Goal: Information Seeking & Learning: Find specific fact

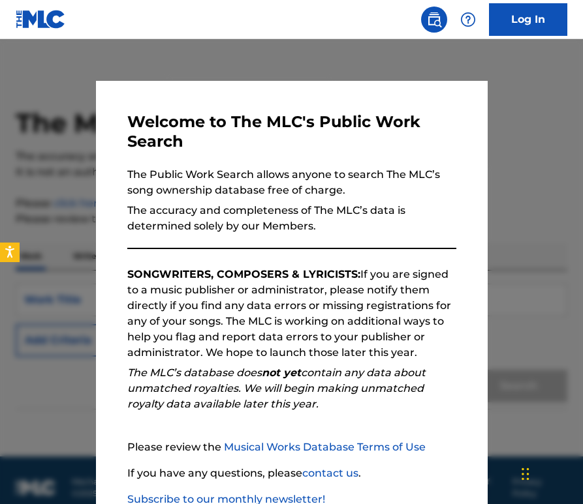
click at [516, 192] on div at bounding box center [291, 291] width 583 height 504
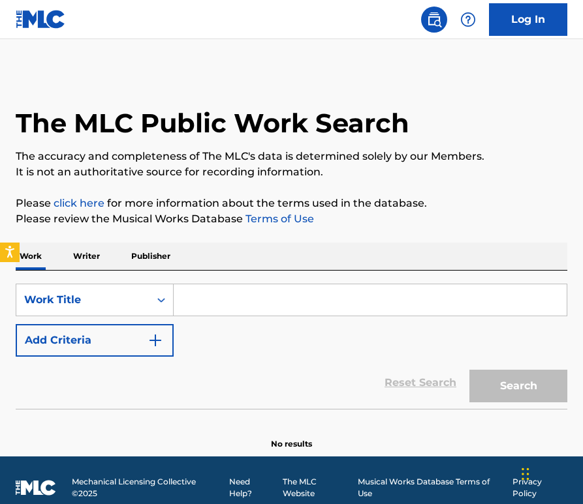
scroll to position [15, 0]
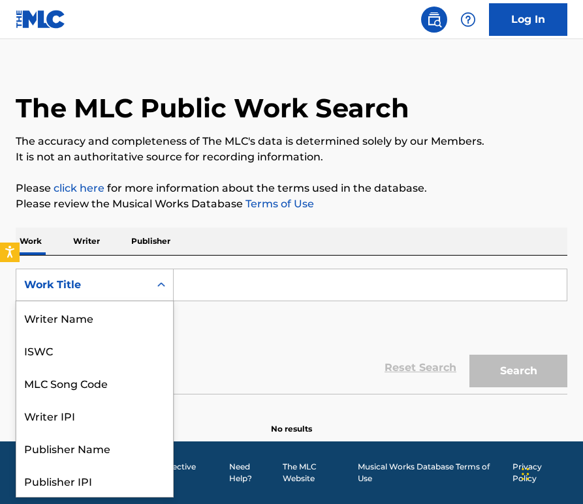
click at [149, 290] on div "Work Title" at bounding box center [82, 285] width 133 height 25
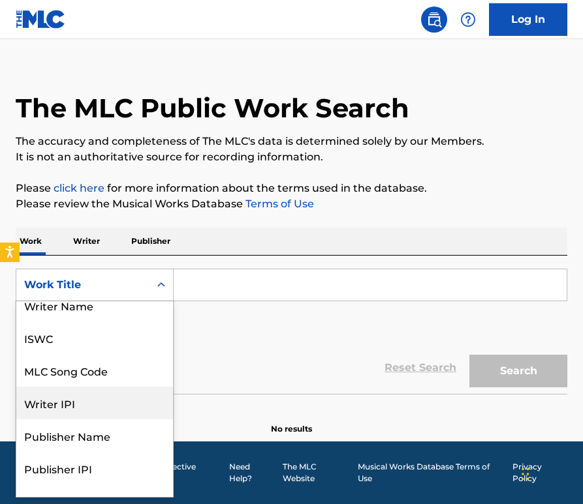
scroll to position [0, 0]
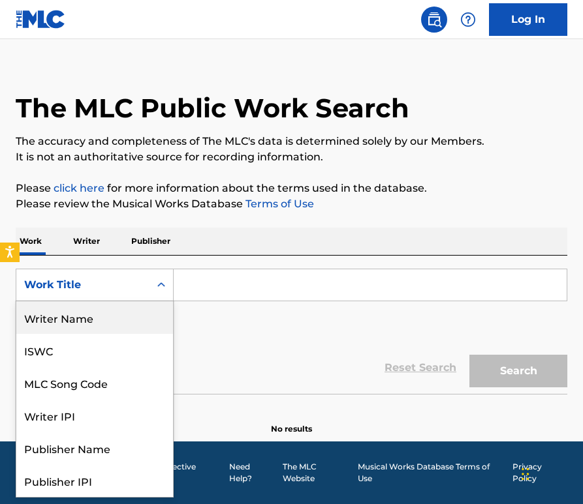
click at [104, 320] on div "Writer Name" at bounding box center [94, 317] width 157 height 33
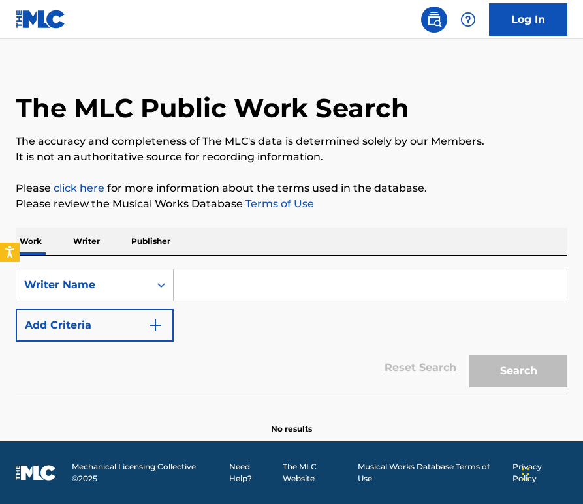
click at [251, 278] on input "Search Form" at bounding box center [370, 284] width 393 height 31
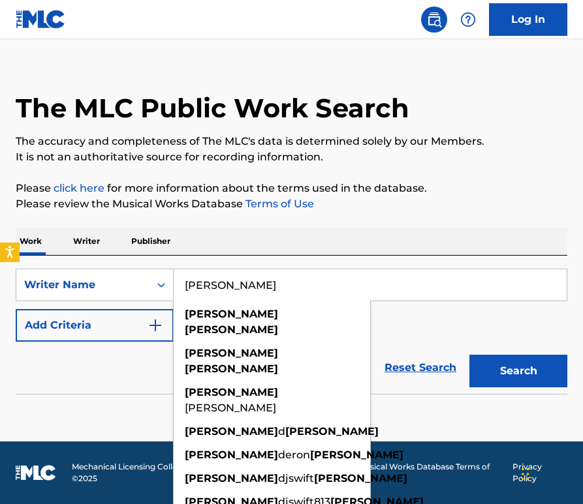
type input "[PERSON_NAME]"
click at [469, 355] on button "Search" at bounding box center [518, 371] width 98 height 33
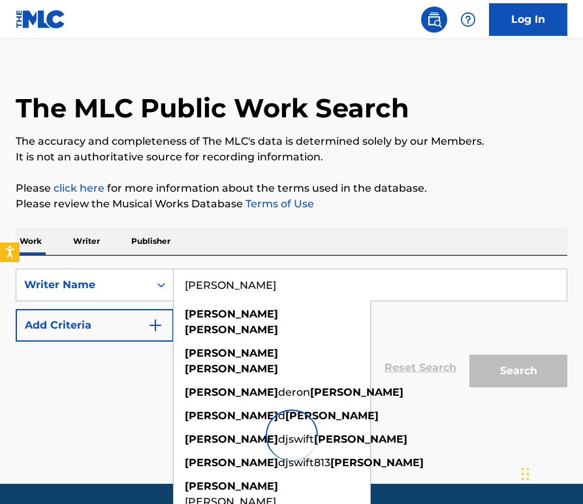
click at [417, 200] on p "Please review the Musical Works Database Terms of Use" at bounding box center [291, 204] width 551 height 16
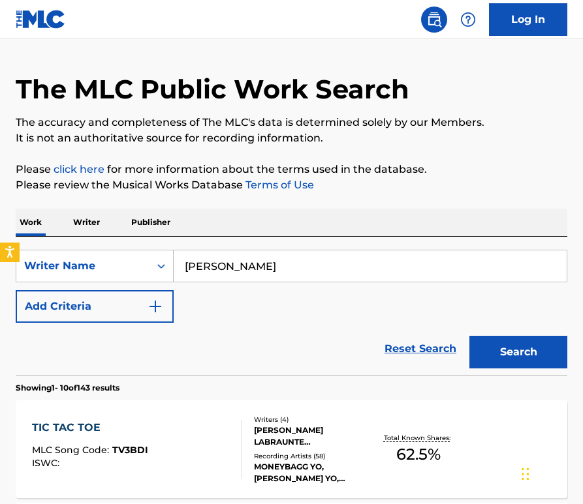
scroll to position [35, 0]
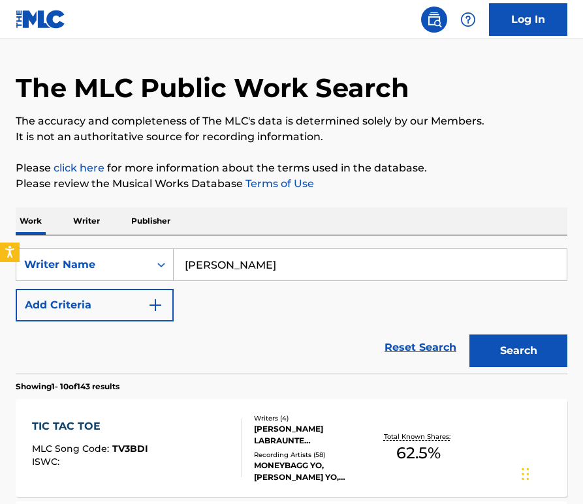
click at [125, 305] on button "Add Criteria" at bounding box center [95, 305] width 158 height 33
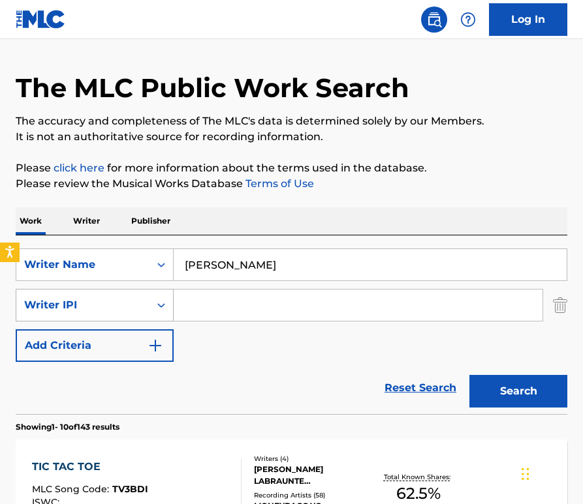
click at [104, 293] on div "Writer IPI" at bounding box center [82, 305] width 133 height 25
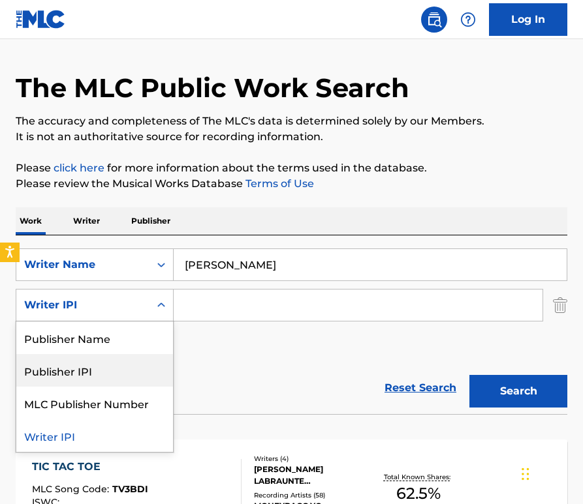
click at [239, 363] on div "Reset Search Search" at bounding box center [291, 388] width 551 height 52
click at [103, 314] on div "Writer IPI" at bounding box center [82, 305] width 133 height 25
click at [244, 374] on div "Reset Search Search" at bounding box center [291, 388] width 551 height 52
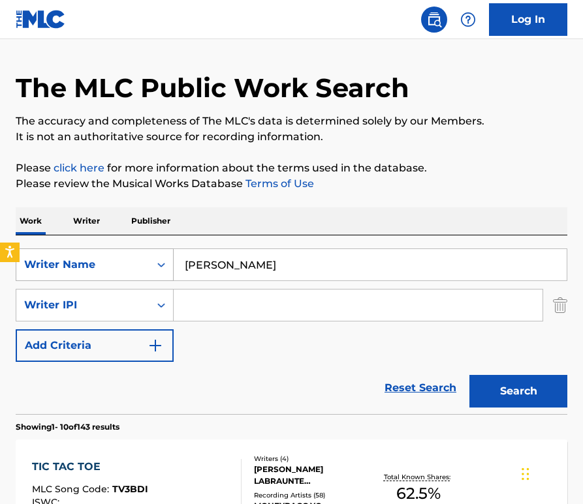
click at [157, 269] on icon "Search Form" at bounding box center [161, 264] width 13 height 13
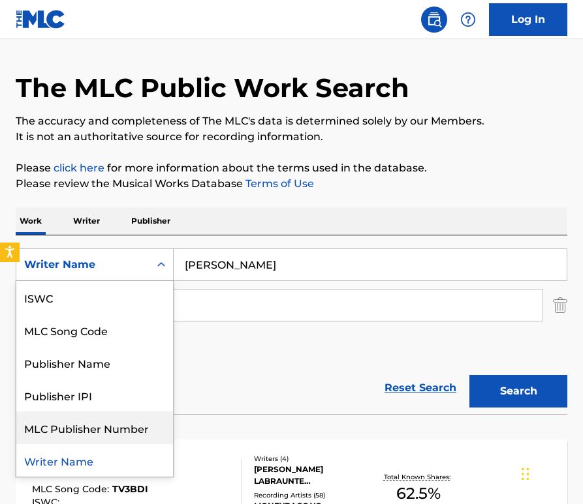
scroll to position [0, 0]
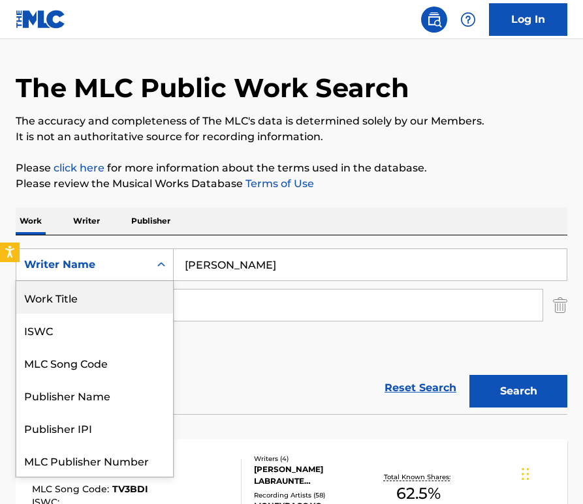
click at [102, 290] on div "Work Title" at bounding box center [94, 297] width 157 height 33
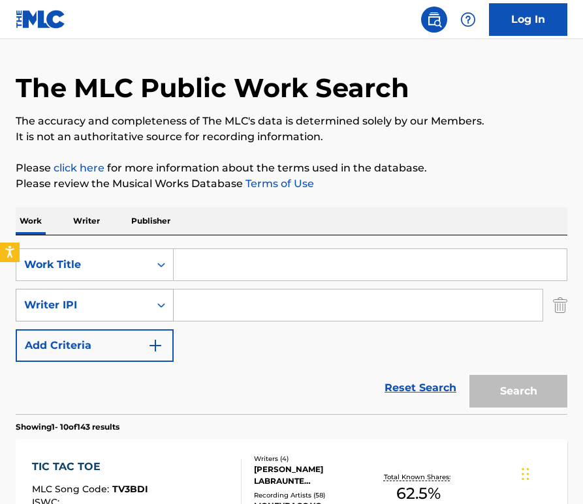
click at [100, 307] on div "Writer IPI" at bounding box center [82, 306] width 117 height 16
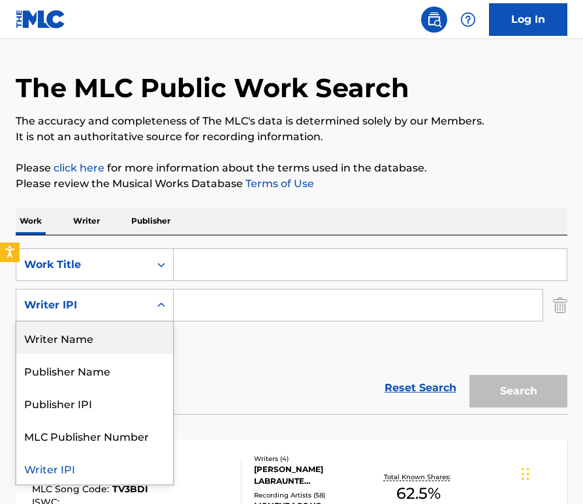
click at [100, 335] on div "Writer Name" at bounding box center [94, 338] width 157 height 33
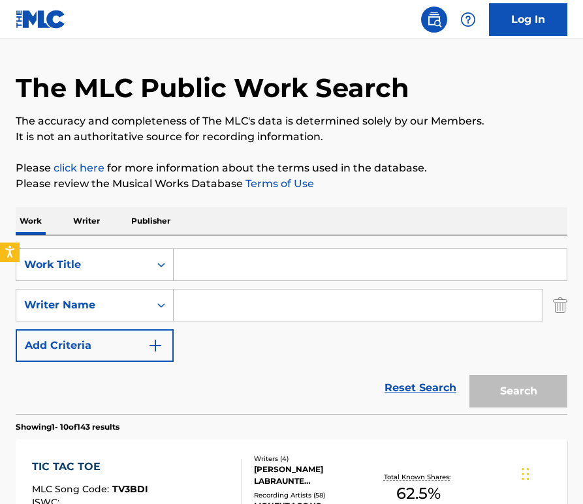
click at [224, 294] on input "Search Form" at bounding box center [358, 305] width 369 height 31
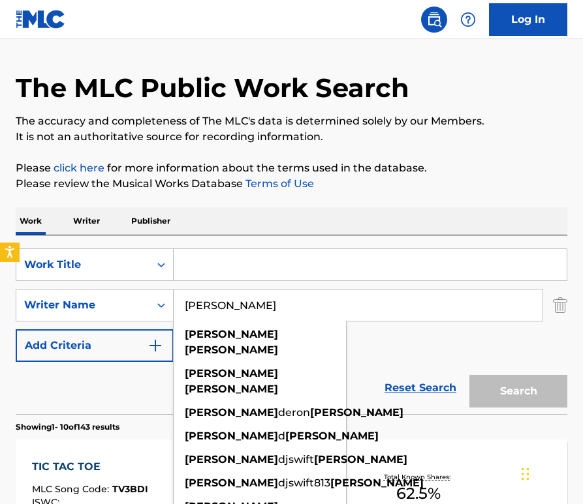
type input "[PERSON_NAME]"
click at [271, 258] on input "Search Form" at bounding box center [370, 264] width 393 height 31
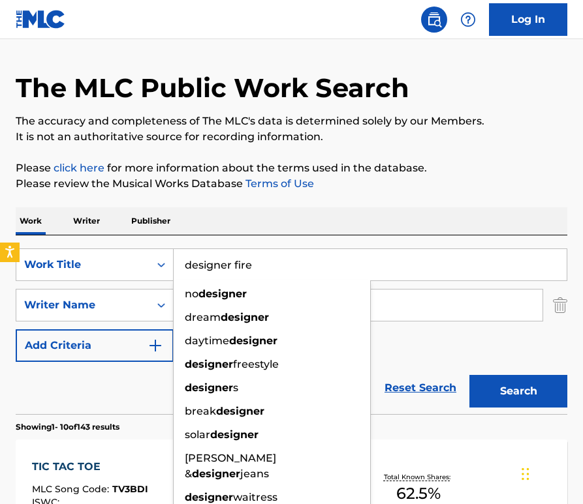
type input "designer fire"
click at [469, 375] on button "Search" at bounding box center [518, 391] width 98 height 33
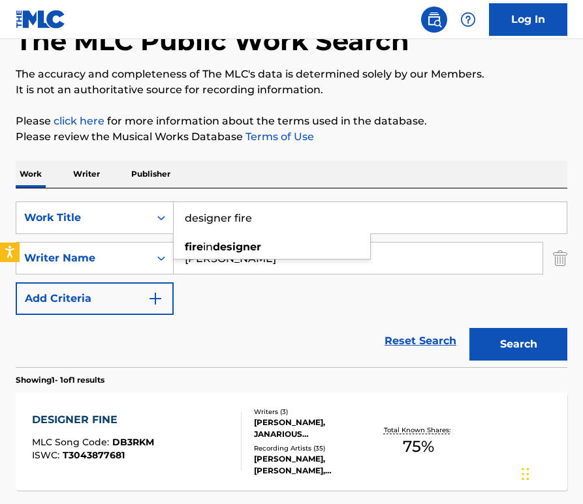
scroll to position [151, 0]
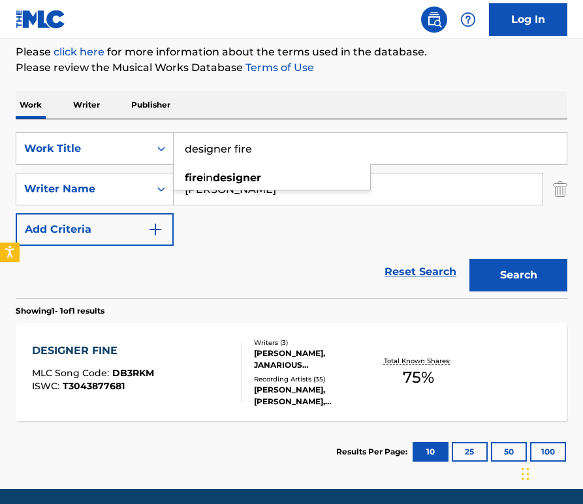
click at [156, 371] on div "DESIGNER FINE MLC Song Code : DB3RKM ISWC : T3043877681" at bounding box center [136, 372] width 209 height 59
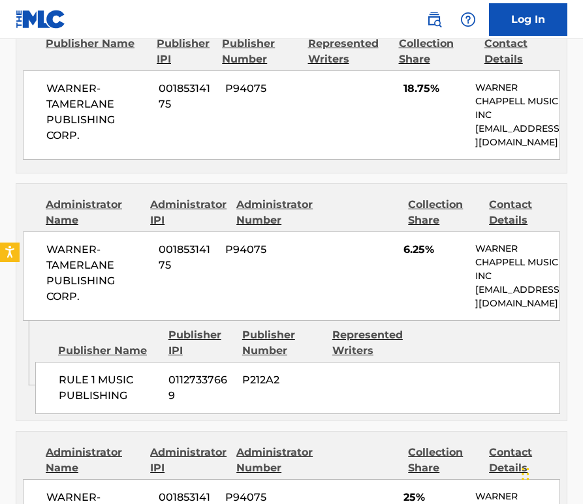
scroll to position [514, 0]
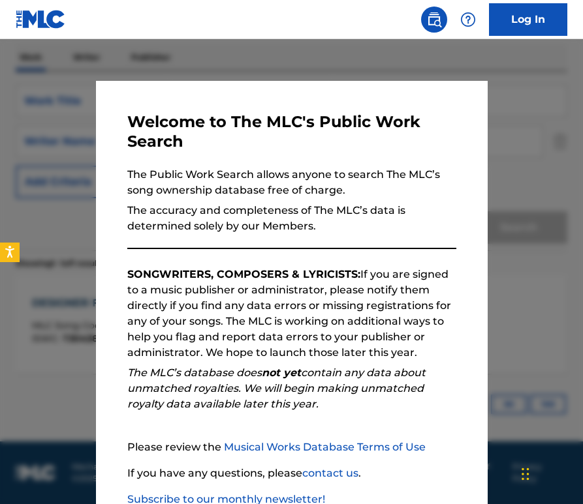
scroll to position [199, 0]
click at [55, 168] on div at bounding box center [291, 291] width 583 height 504
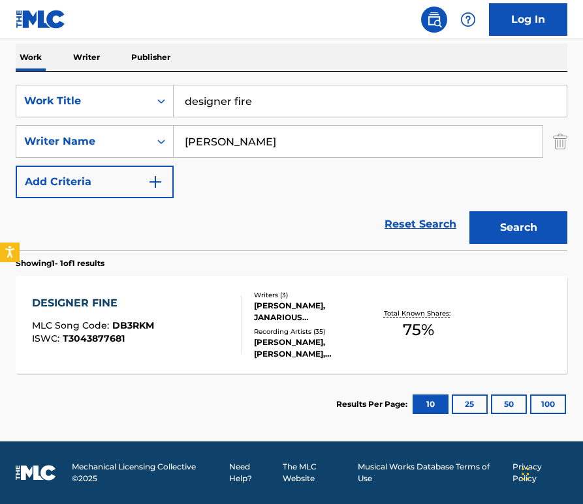
click at [267, 103] on input "designer fire" at bounding box center [370, 100] width 393 height 31
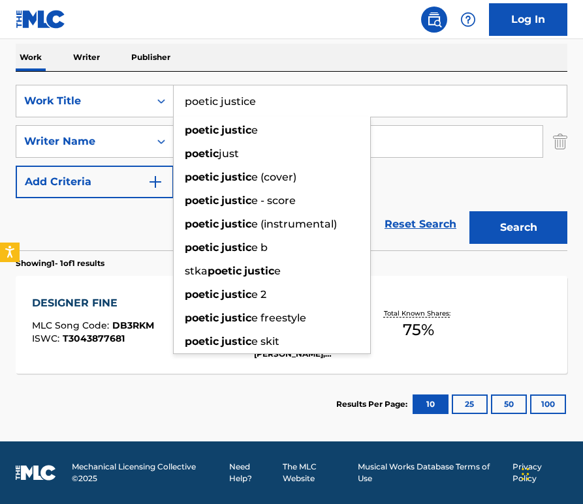
type input "poetic justice"
click at [469, 211] on button "Search" at bounding box center [518, 227] width 98 height 33
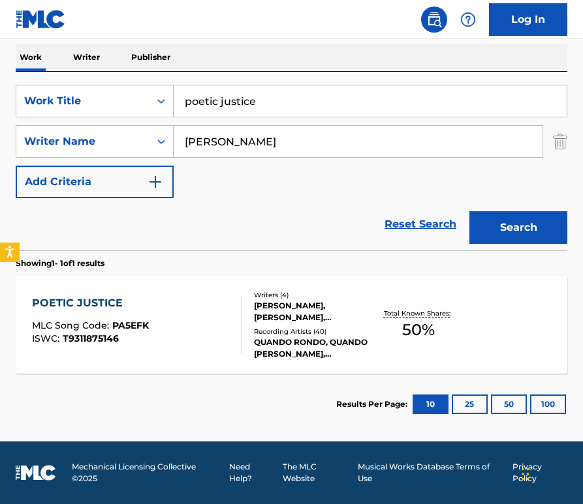
click at [115, 292] on div "POETIC JUSTICE MLC Song Code : PA5EFK ISWC : T9311875146 Writers ( 4 ) [PERSON_…" at bounding box center [291, 325] width 551 height 98
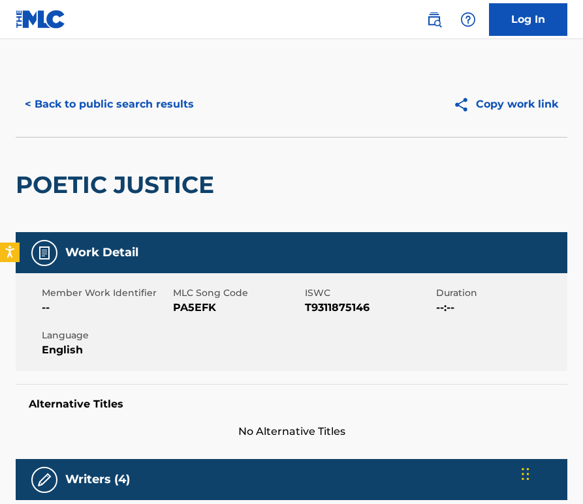
click at [129, 100] on button "< Back to public search results" at bounding box center [109, 104] width 187 height 33
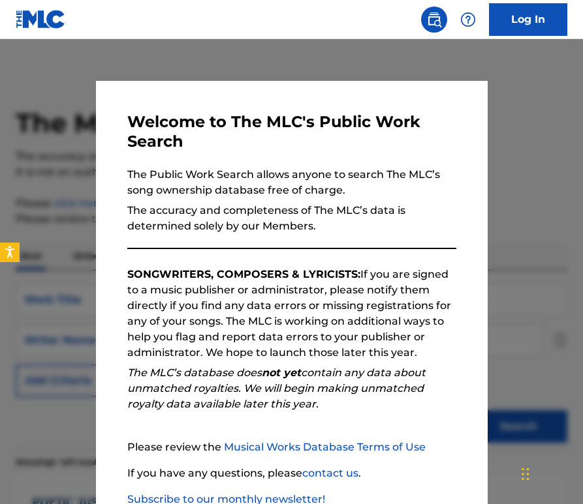
scroll to position [125, 0]
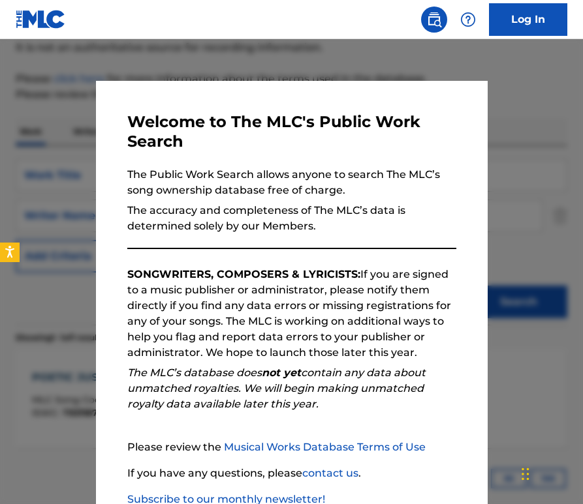
click at [80, 140] on div at bounding box center [291, 291] width 583 height 504
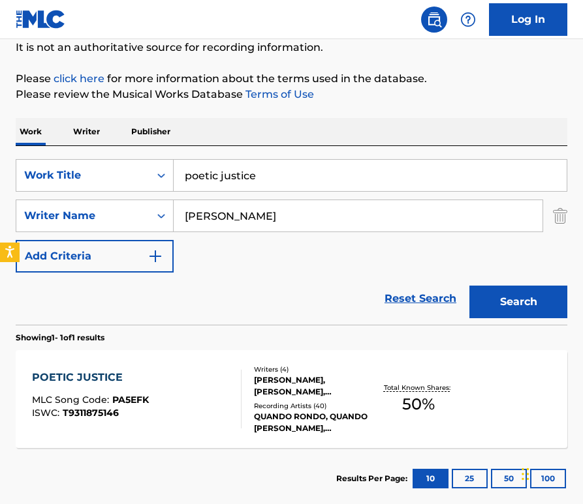
click at [324, 170] on input "poetic justice" at bounding box center [370, 175] width 393 height 31
drag, startPoint x: 324, startPoint y: 170, endPoint x: 314, endPoint y: 168, distance: 10.8
click at [324, 171] on input "poetic justice" at bounding box center [370, 175] width 393 height 31
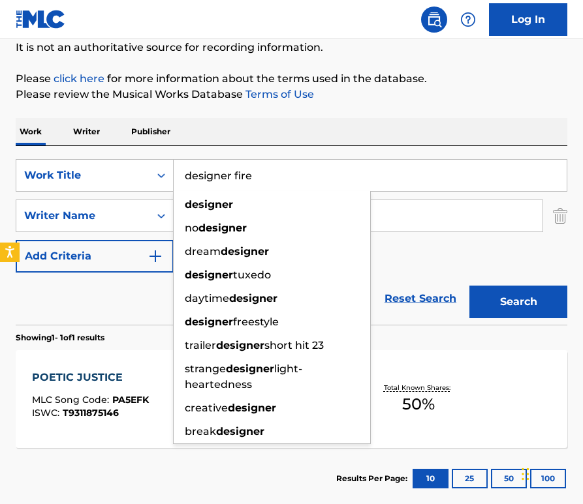
type input "designer fire"
click at [469, 286] on button "Search" at bounding box center [518, 302] width 98 height 33
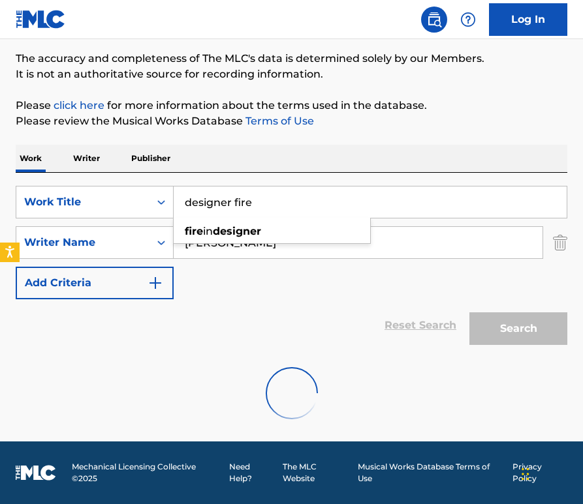
scroll to position [98, 0]
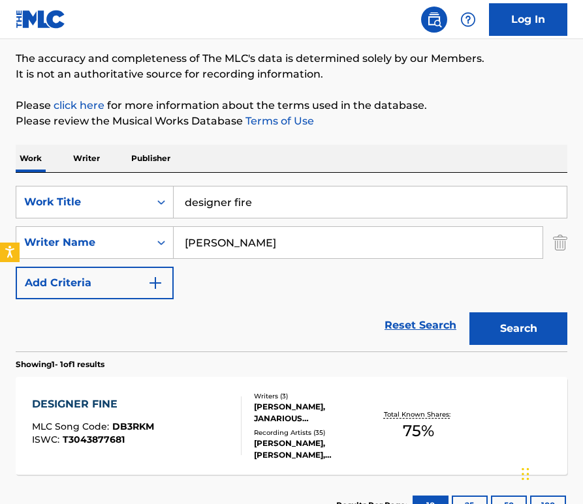
click at [171, 425] on div "DESIGNER FINE MLC Song Code : DB3RKM ISWC : T3043877681" at bounding box center [136, 426] width 209 height 59
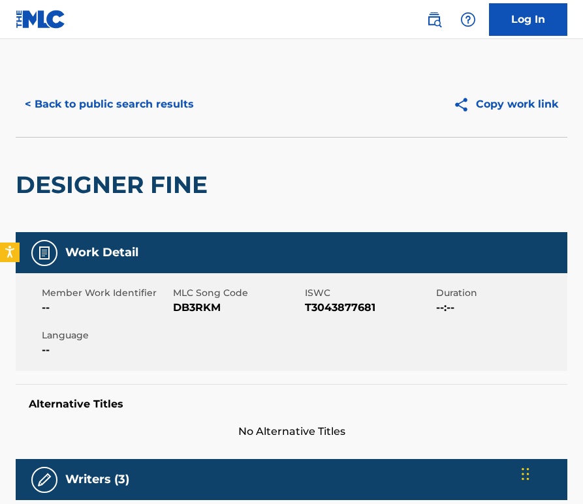
click at [142, 99] on button "< Back to public search results" at bounding box center [109, 104] width 187 height 33
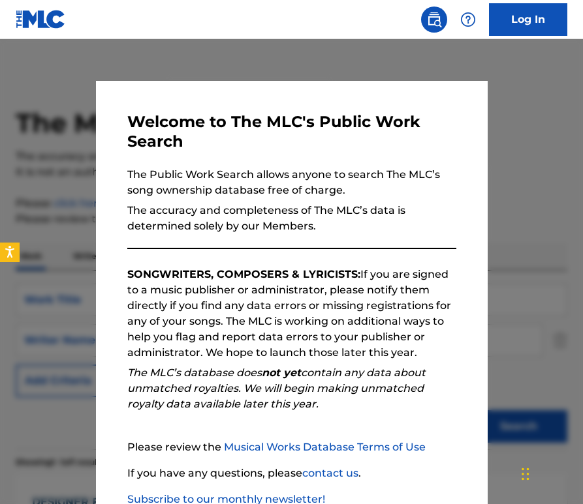
scroll to position [98, 0]
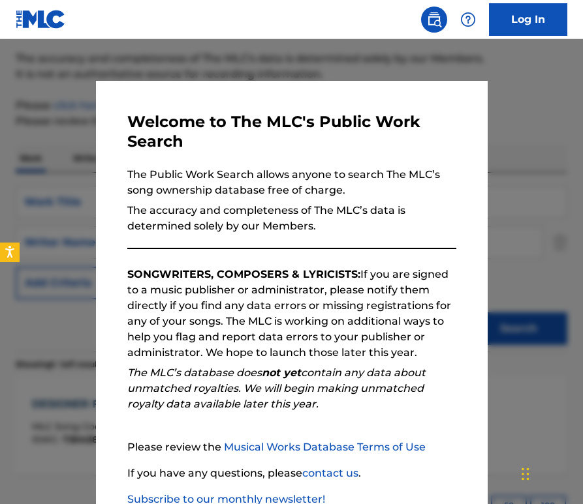
click at [61, 125] on div at bounding box center [291, 291] width 583 height 504
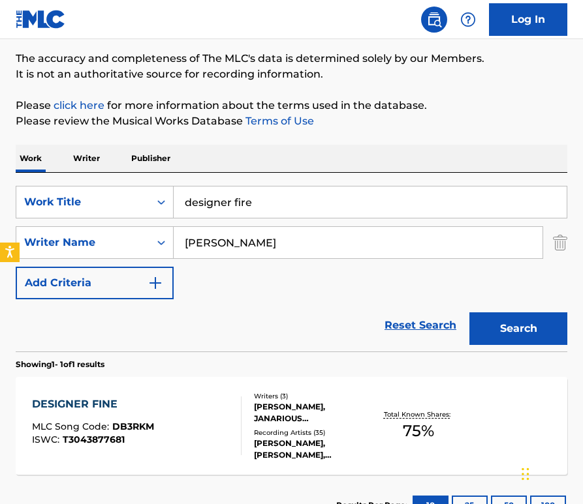
click at [304, 207] on input "designer fire" at bounding box center [370, 202] width 393 height 31
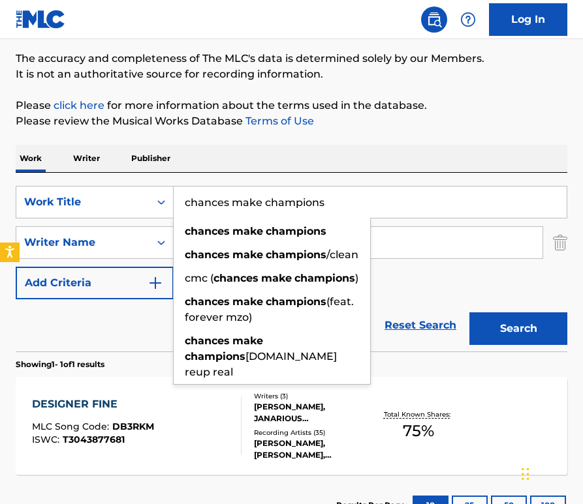
click at [469, 313] on button "Search" at bounding box center [518, 329] width 98 height 33
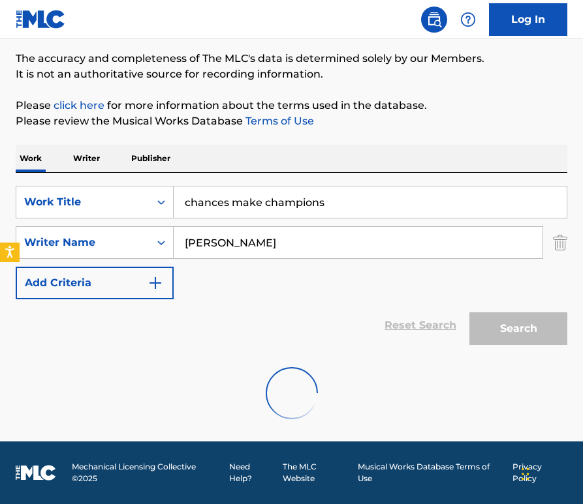
scroll to position [55, 0]
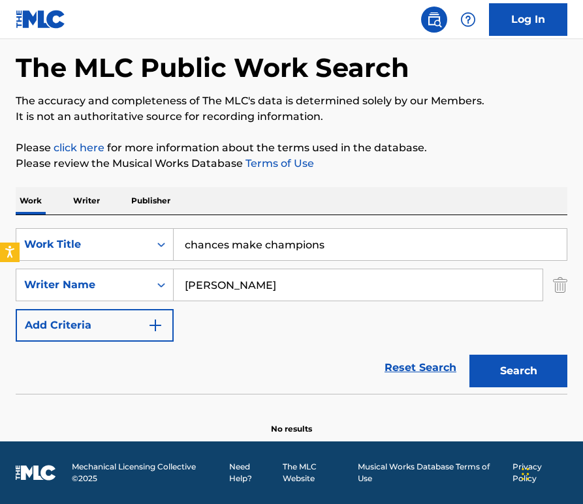
click at [540, 383] on button "Search" at bounding box center [518, 371] width 98 height 33
click at [389, 242] on input "chances make champions" at bounding box center [370, 244] width 393 height 31
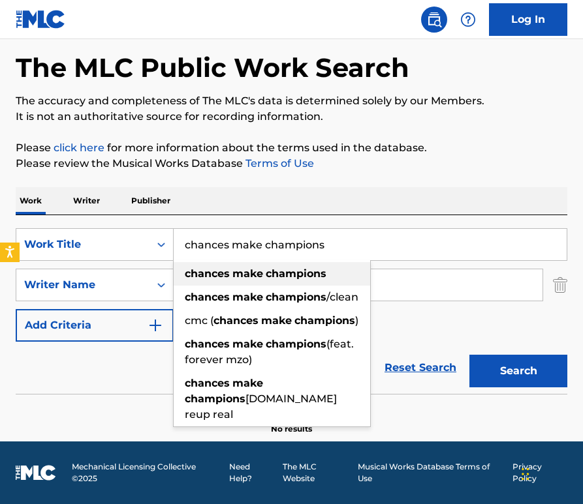
click at [299, 275] on strong "champions" at bounding box center [296, 273] width 61 height 12
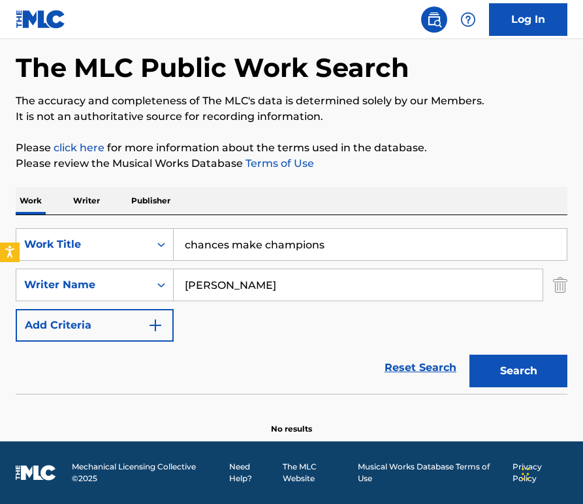
click at [526, 367] on button "Search" at bounding box center [518, 371] width 98 height 33
click at [417, 251] on input "chances make champions" at bounding box center [370, 244] width 393 height 31
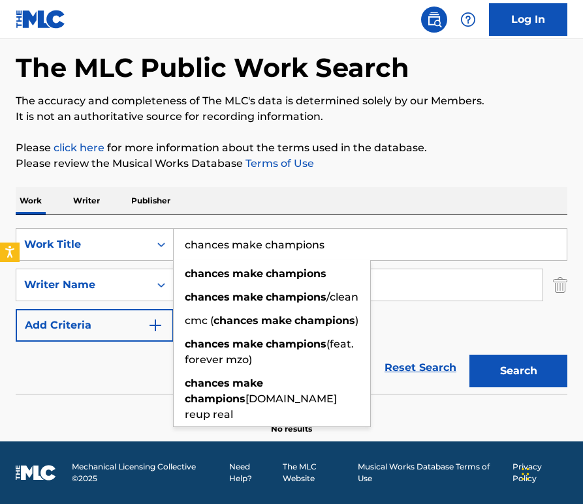
click at [417, 251] on input "chances make champions" at bounding box center [370, 244] width 393 height 31
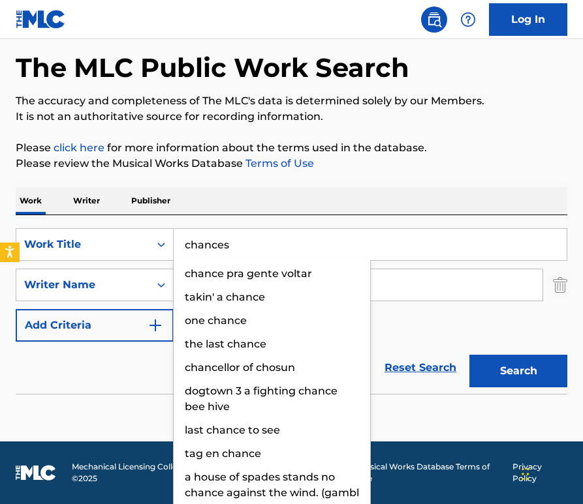
click at [469, 355] on button "Search" at bounding box center [518, 371] width 98 height 33
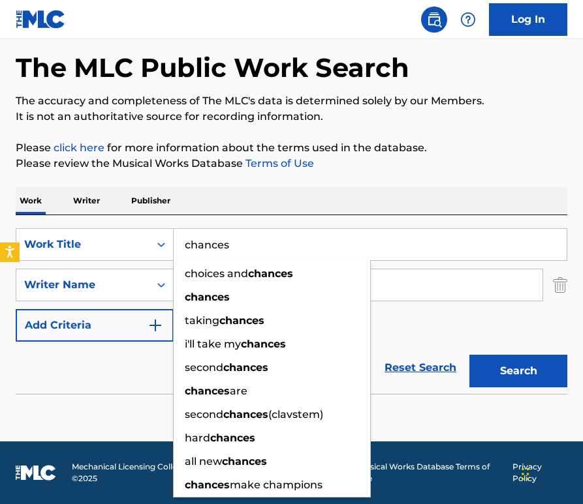
click at [520, 207] on div "Work Writer Publisher" at bounding box center [291, 200] width 551 height 27
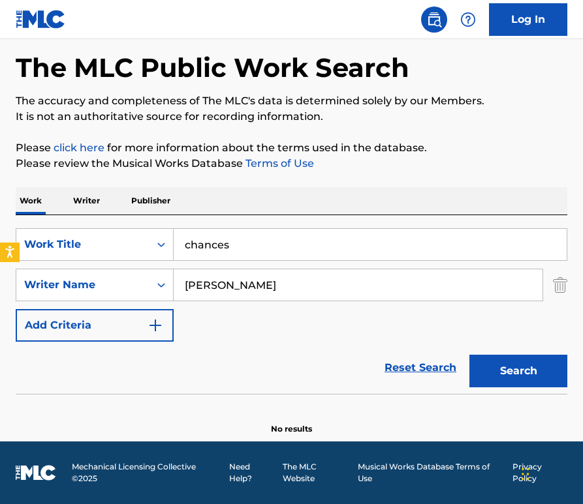
click at [436, 256] on input "chances" at bounding box center [370, 244] width 393 height 31
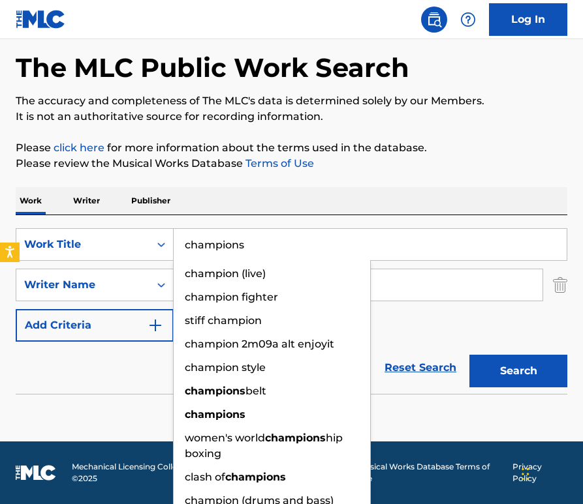
type input "champions"
click at [469, 355] on button "Search" at bounding box center [518, 371] width 98 height 33
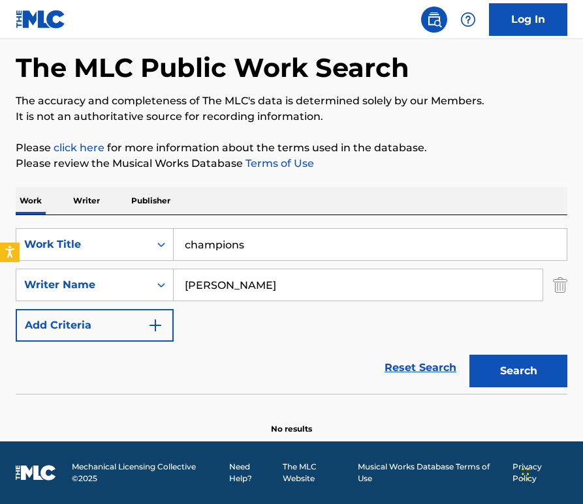
click at [454, 252] on input "champions" at bounding box center [370, 244] width 393 height 31
click at [350, 280] on div "turnest nigga in the city" at bounding box center [272, 273] width 196 height 23
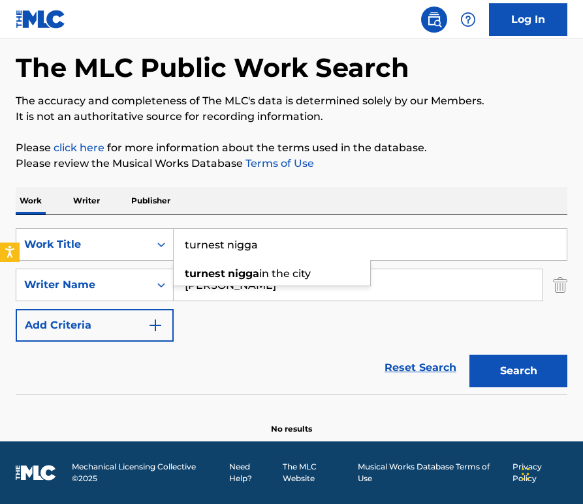
type input "turnest nigga in the city"
click at [506, 367] on button "Search" at bounding box center [518, 371] width 98 height 33
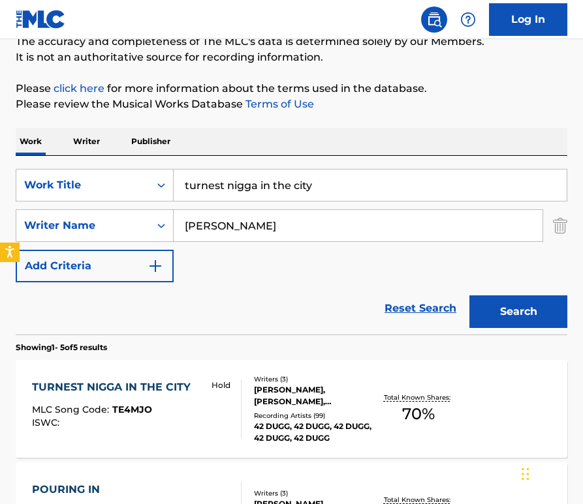
scroll to position [170, 0]
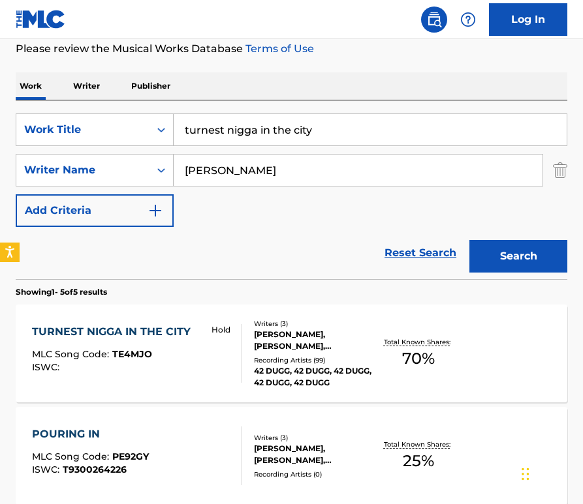
click at [140, 373] on div "TURNEST NIGGA IN THE CITY MLC Song Code : TE4MJO ISWC :" at bounding box center [114, 353] width 165 height 59
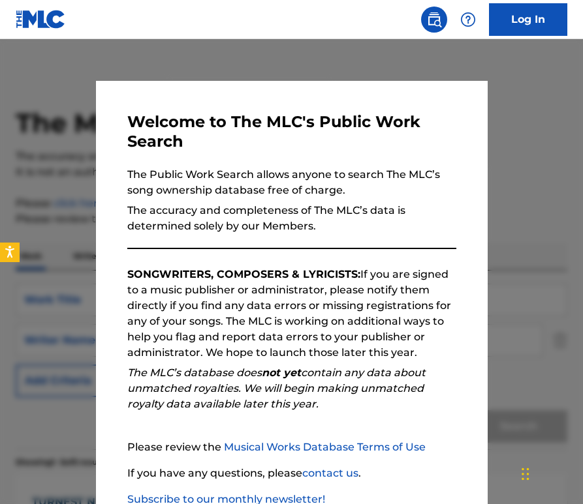
scroll to position [170, 0]
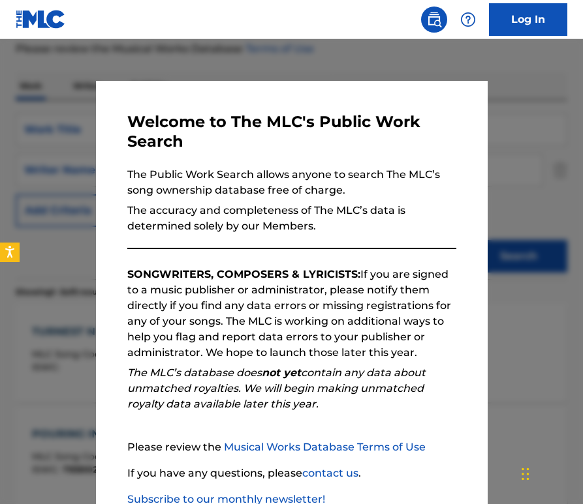
click at [324, 62] on div at bounding box center [291, 291] width 583 height 504
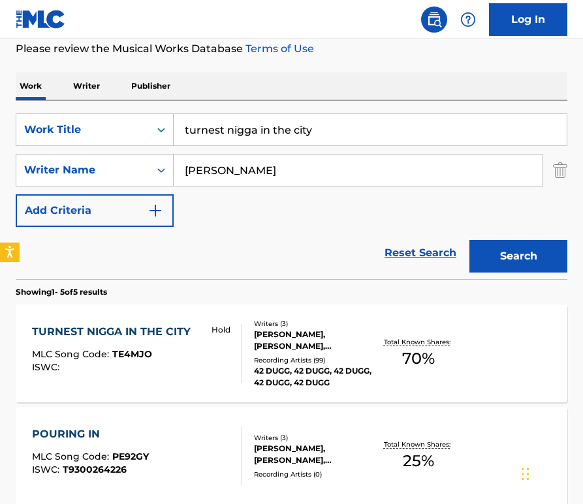
click at [311, 130] on input "turnest nigga in the city" at bounding box center [370, 129] width 393 height 31
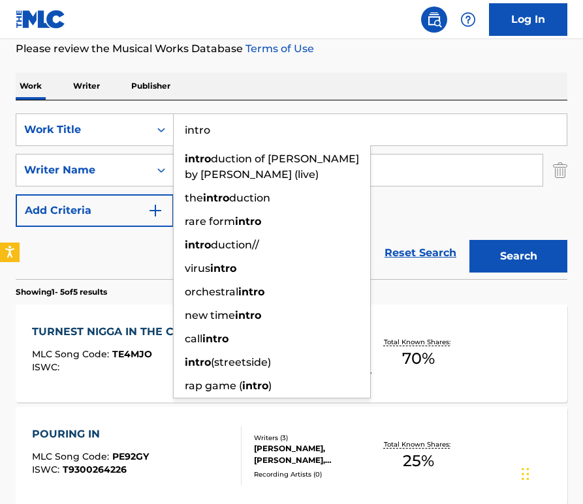
type input "intro"
click at [403, 99] on div "Work Writer Publisher" at bounding box center [291, 85] width 551 height 27
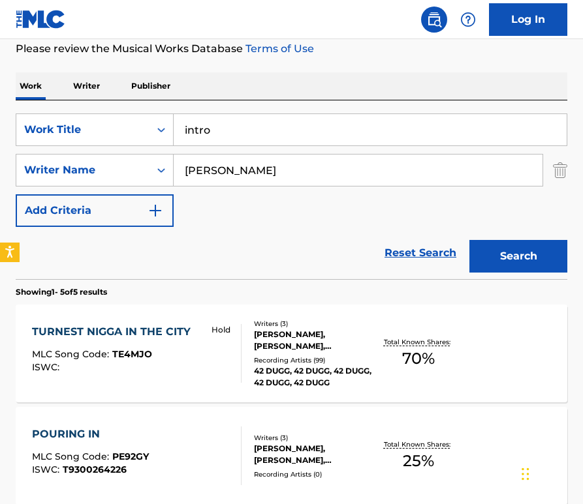
click at [513, 258] on button "Search" at bounding box center [518, 256] width 98 height 33
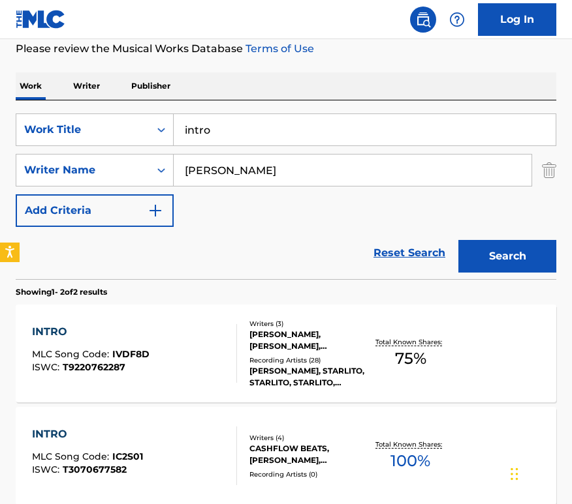
click at [162, 443] on div "INTRO MLC Song Code : IC2S01 ISWC : T3070677582" at bounding box center [135, 456] width 206 height 59
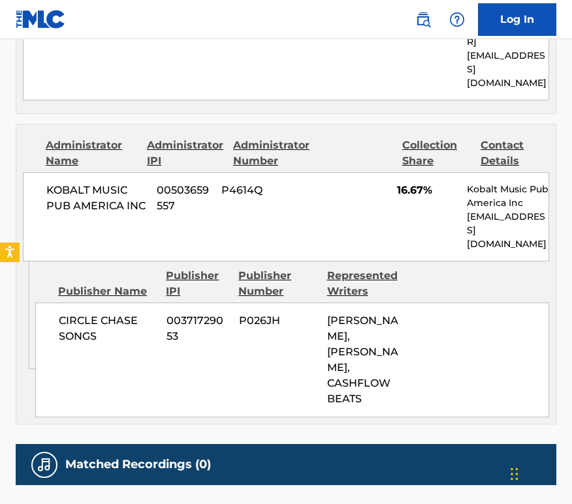
scroll to position [1305, 0]
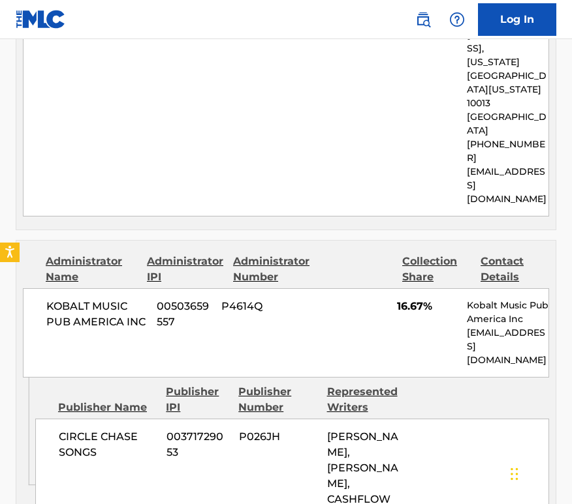
scroll to position [170, 0]
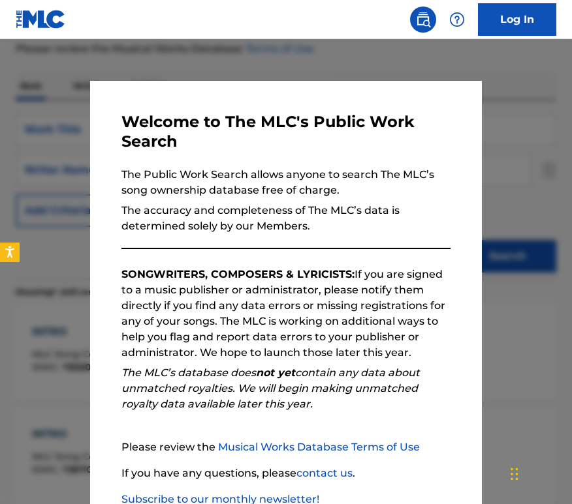
drag, startPoint x: 68, startPoint y: 181, endPoint x: 204, endPoint y: 153, distance: 138.6
click at [69, 181] on div at bounding box center [286, 291] width 572 height 504
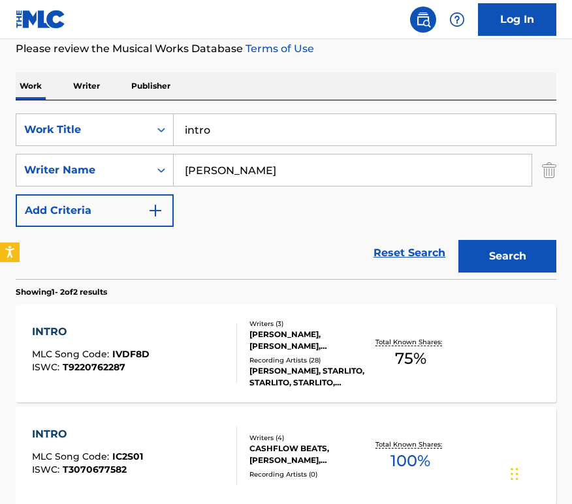
click at [315, 135] on input "intro" at bounding box center [365, 129] width 382 height 31
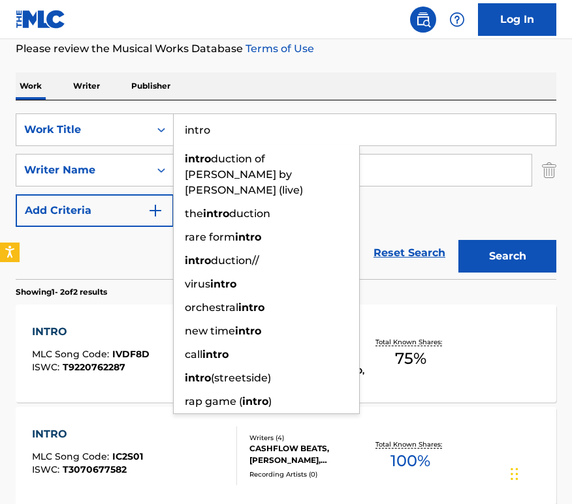
click at [314, 135] on input "intro" at bounding box center [365, 129] width 382 height 31
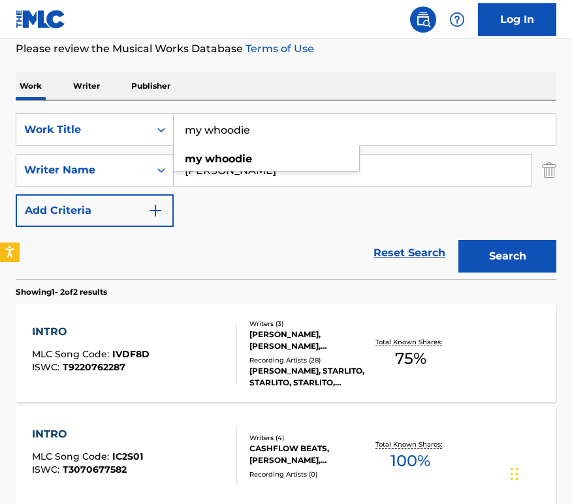
type input "my whoodie"
click at [423, 85] on div "Work Writer Publisher" at bounding box center [286, 85] width 540 height 27
click at [495, 254] on button "Search" at bounding box center [507, 256] width 98 height 33
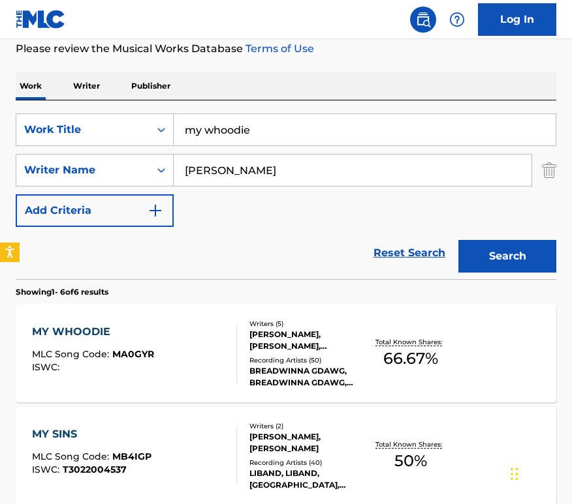
click at [153, 345] on div "MY WHOODIE MLC Song Code : MA0GYR ISWC :" at bounding box center [135, 353] width 206 height 59
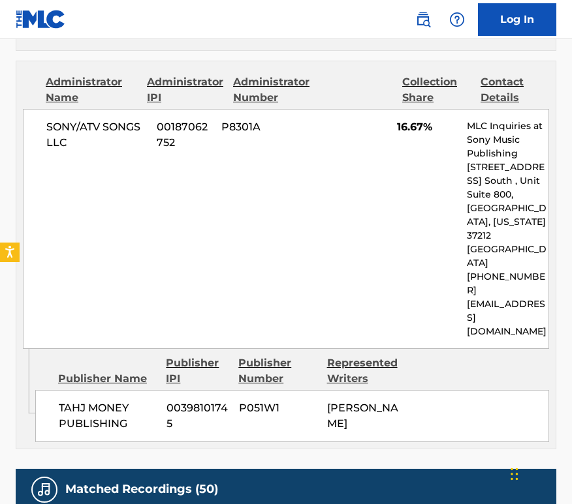
scroll to position [1012, 0]
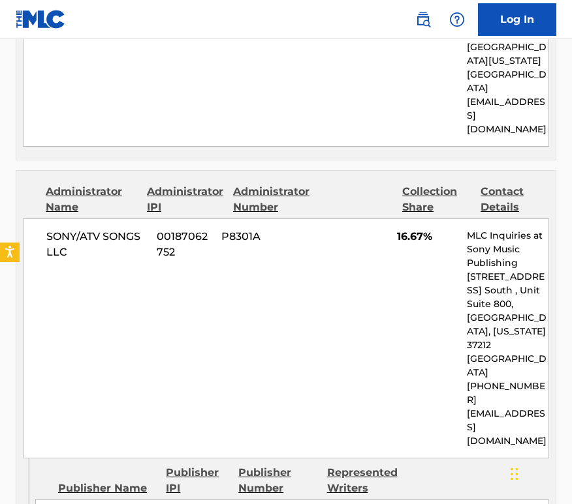
scroll to position [170, 0]
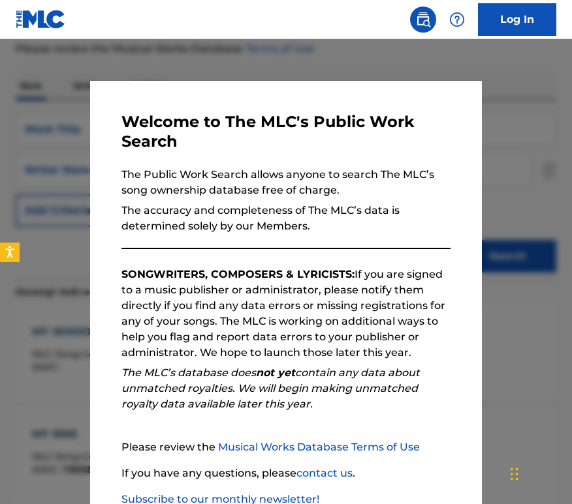
click at [58, 174] on div at bounding box center [286, 291] width 572 height 504
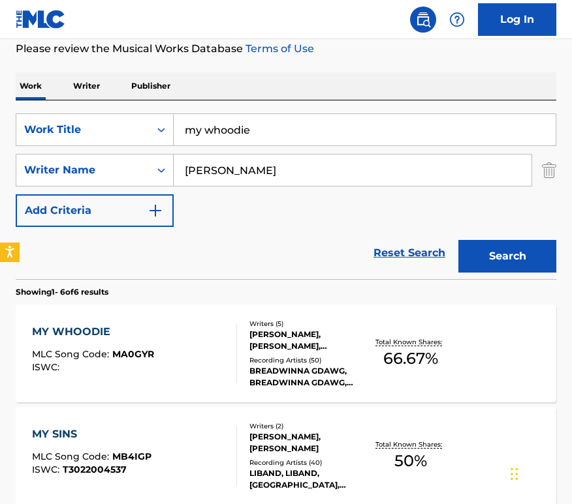
click at [267, 125] on input "my whoodie" at bounding box center [365, 129] width 382 height 31
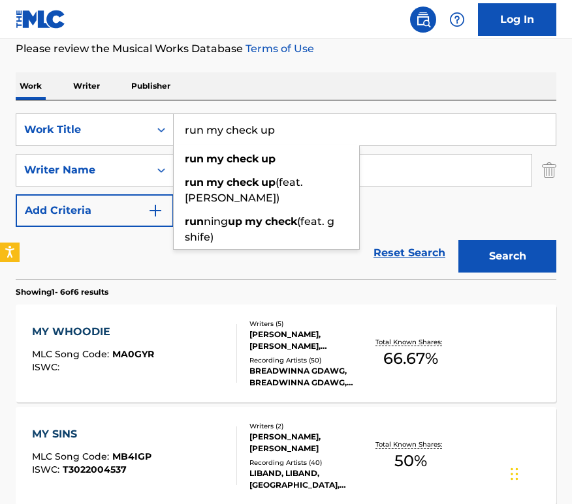
click at [458, 240] on button "Search" at bounding box center [507, 256] width 98 height 33
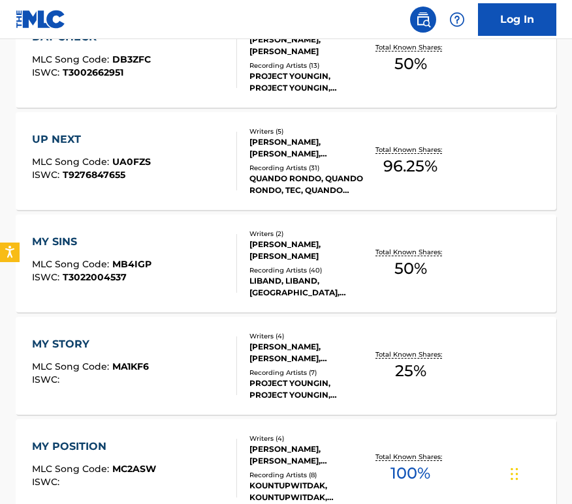
scroll to position [0, 0]
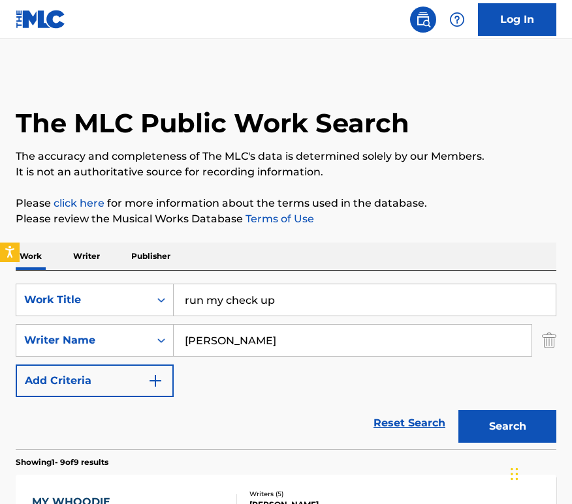
click at [415, 301] on input "run my check up" at bounding box center [365, 299] width 382 height 31
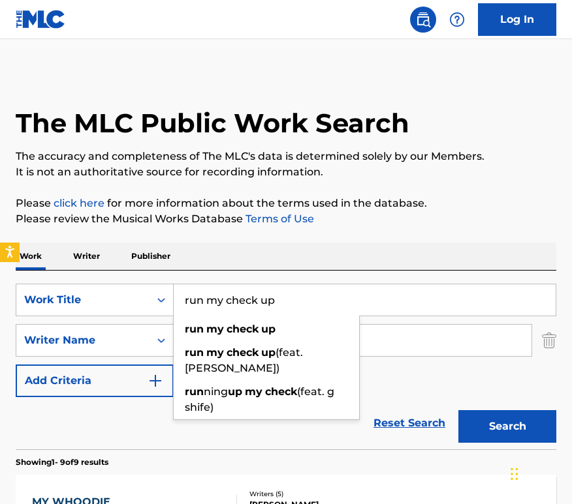
click at [415, 301] on input "run my check up" at bounding box center [365, 299] width 382 height 31
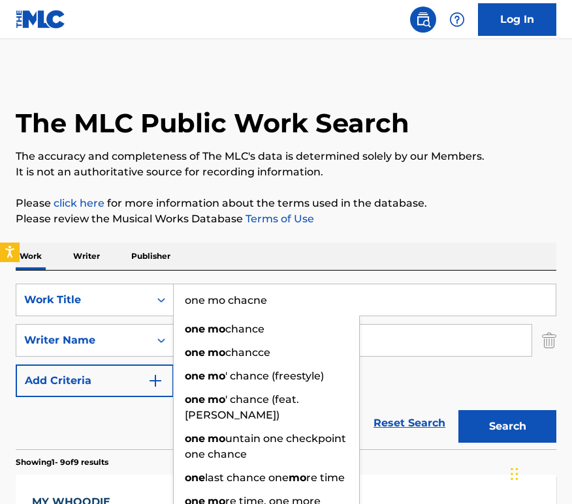
click at [458, 410] on button "Search" at bounding box center [507, 426] width 98 height 33
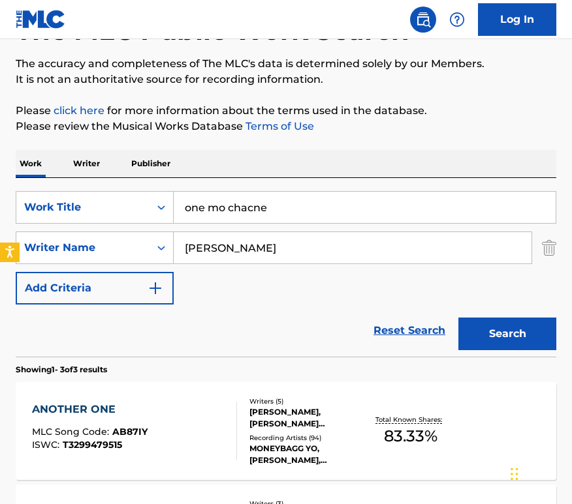
scroll to position [130, 0]
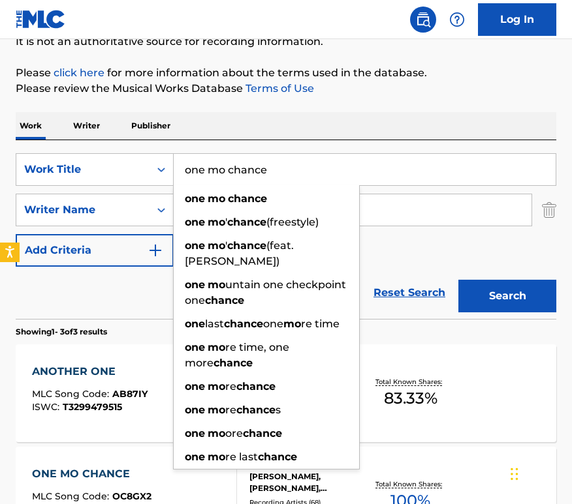
type input "one mo chance"
click at [458, 280] on button "Search" at bounding box center [507, 296] width 98 height 33
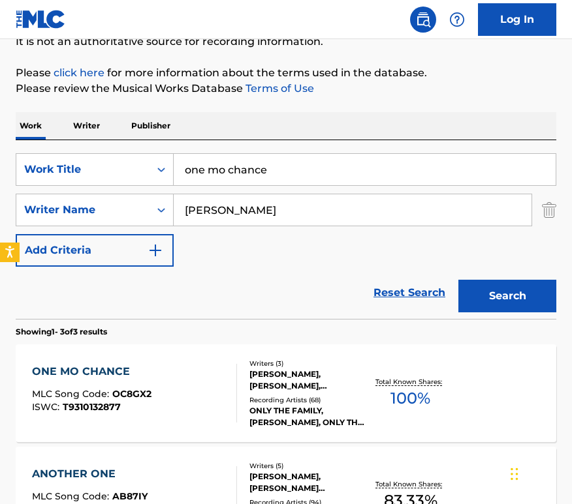
click at [103, 378] on div "ONE MO CHANCE" at bounding box center [91, 372] width 119 height 16
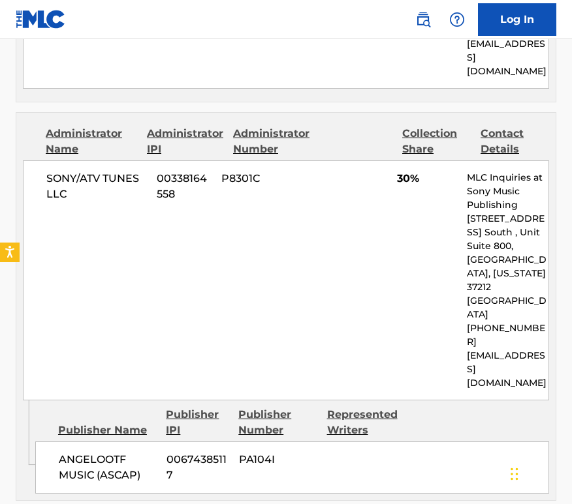
scroll to position [1276, 0]
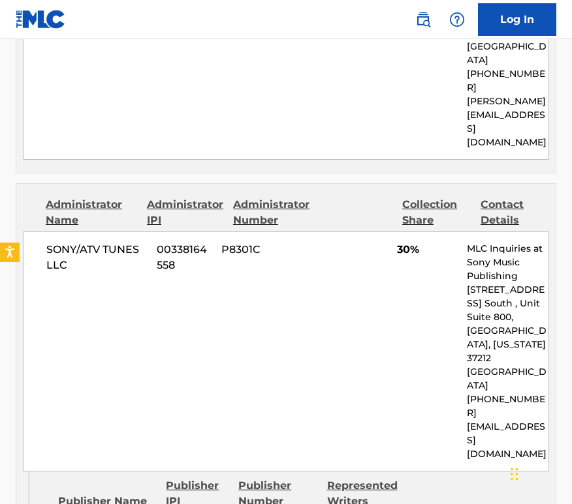
scroll to position [130, 0]
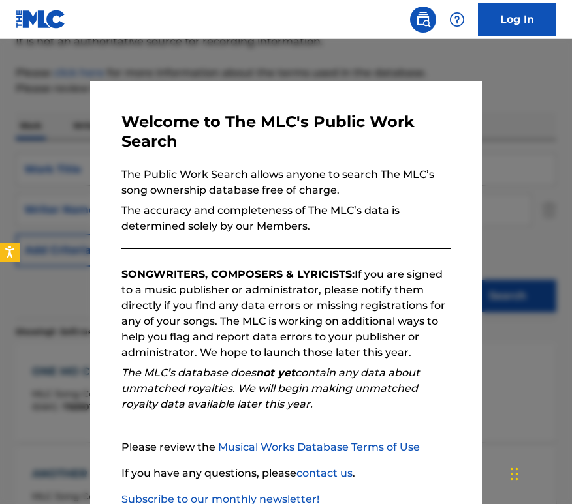
click at [48, 235] on div at bounding box center [286, 291] width 572 height 504
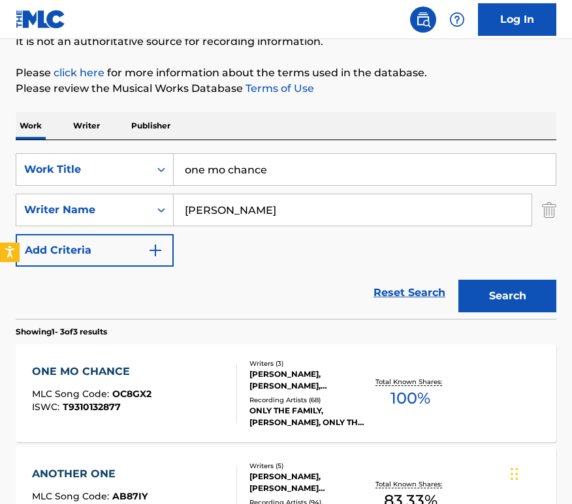
click at [318, 163] on input "one mo chance" at bounding box center [365, 169] width 382 height 31
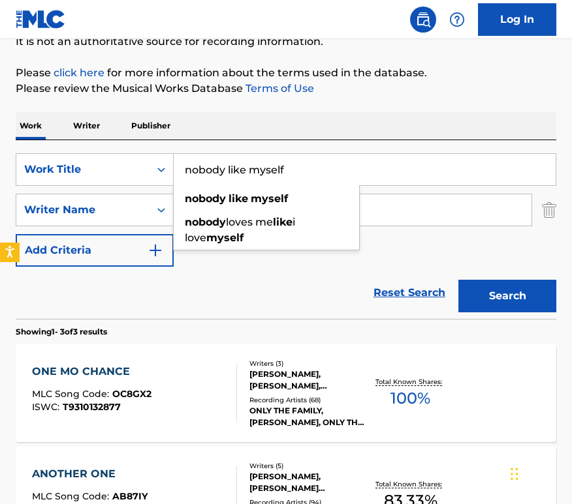
type input "nobody like myself"
click at [458, 280] on button "Search" at bounding box center [507, 296] width 98 height 33
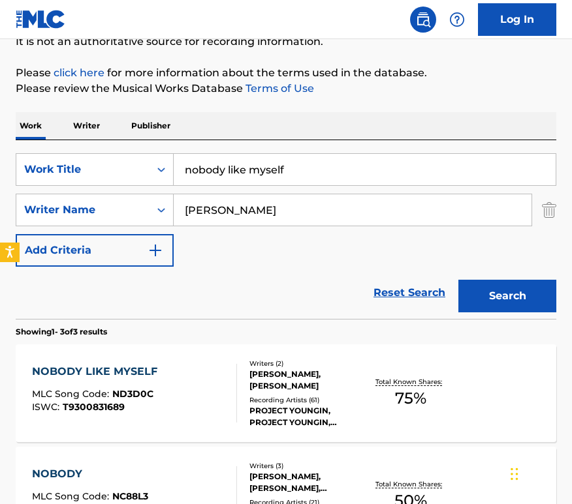
click at [112, 374] on div "NOBODY LIKE MYSELF" at bounding box center [98, 372] width 132 height 16
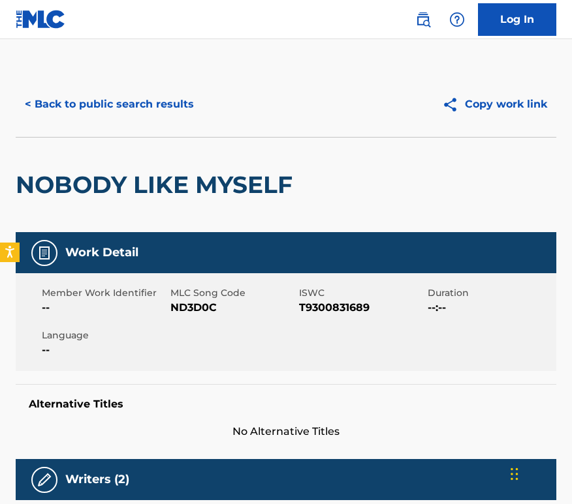
click at [147, 98] on button "< Back to public search results" at bounding box center [109, 104] width 187 height 33
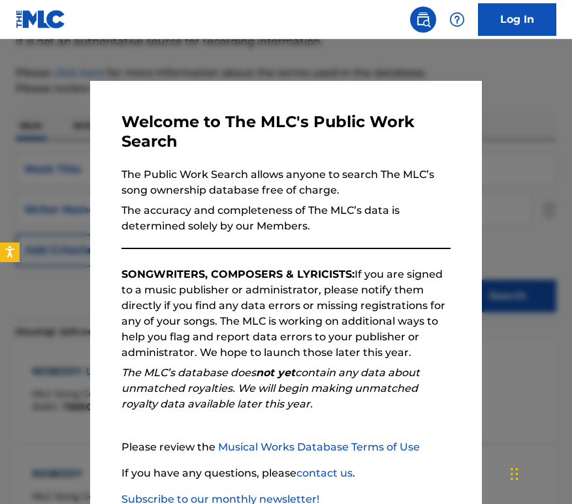
click at [23, 122] on div at bounding box center [286, 291] width 572 height 504
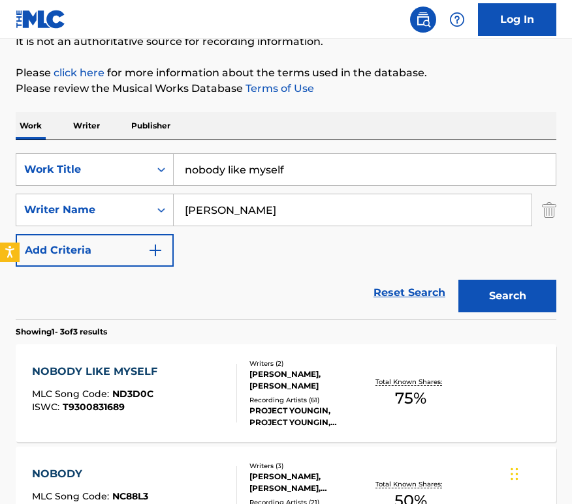
click at [307, 174] on input "nobody like myself" at bounding box center [365, 169] width 382 height 31
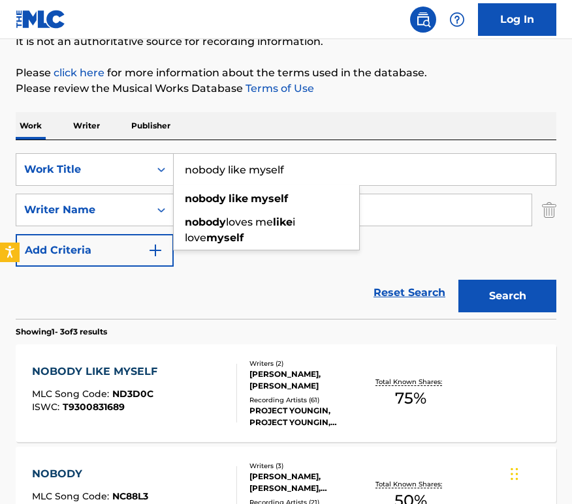
click at [307, 174] on input "nobody like myself" at bounding box center [365, 169] width 382 height 31
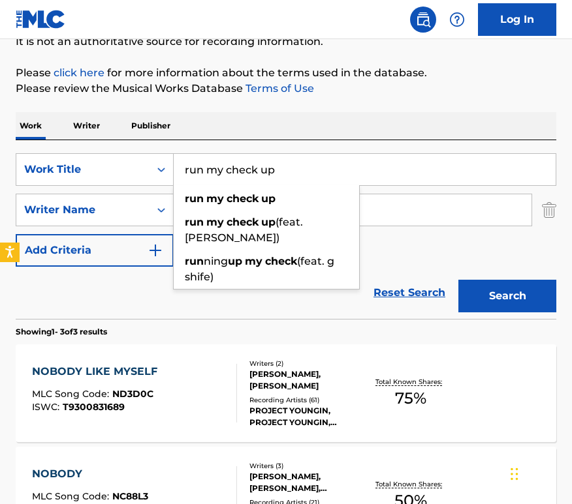
click at [458, 280] on button "Search" at bounding box center [507, 296] width 98 height 33
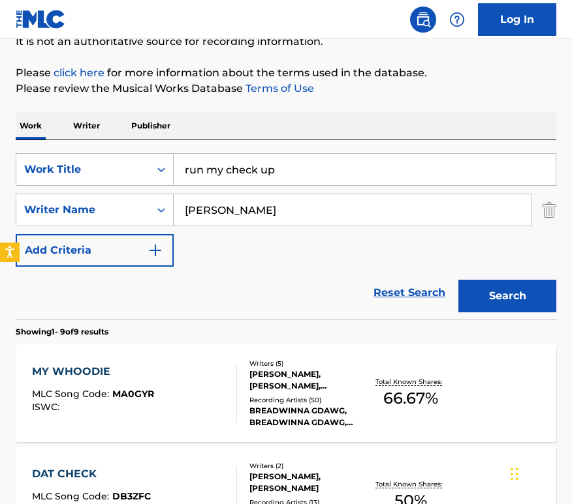
click at [415, 172] on input "run my check up" at bounding box center [365, 169] width 382 height 31
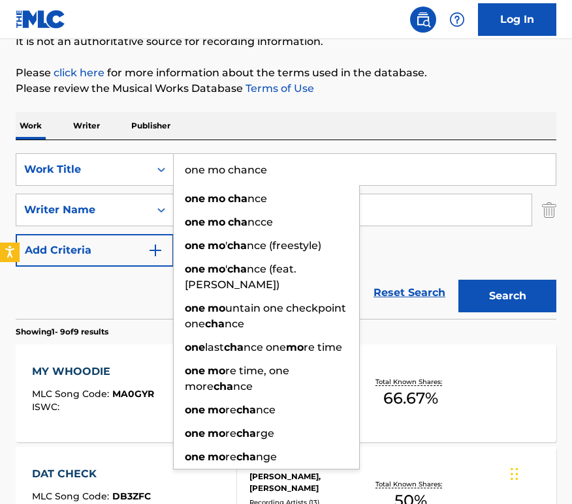
click at [458, 280] on button "Search" at bounding box center [507, 296] width 98 height 33
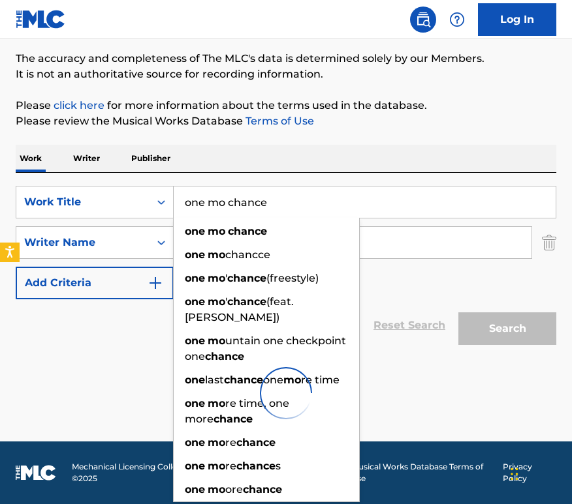
scroll to position [98, 0]
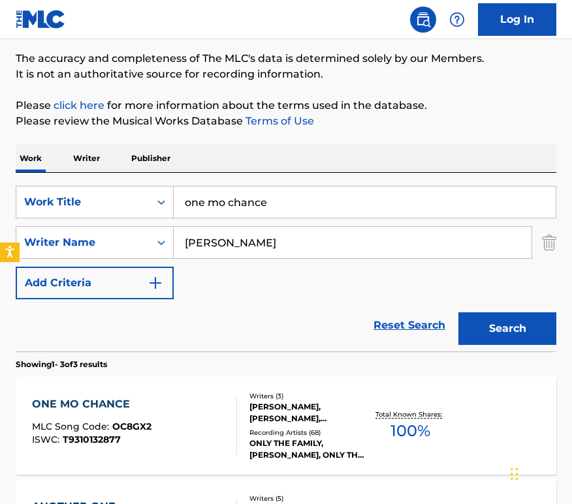
click at [488, 128] on p "Please review the Musical Works Database Terms of Use" at bounding box center [286, 122] width 540 height 16
click at [339, 202] on input "one mo chance" at bounding box center [365, 202] width 382 height 31
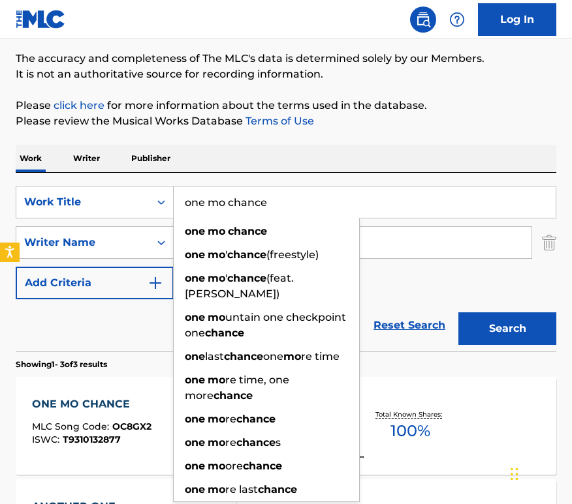
click at [339, 202] on input "one mo chance" at bounding box center [365, 202] width 382 height 31
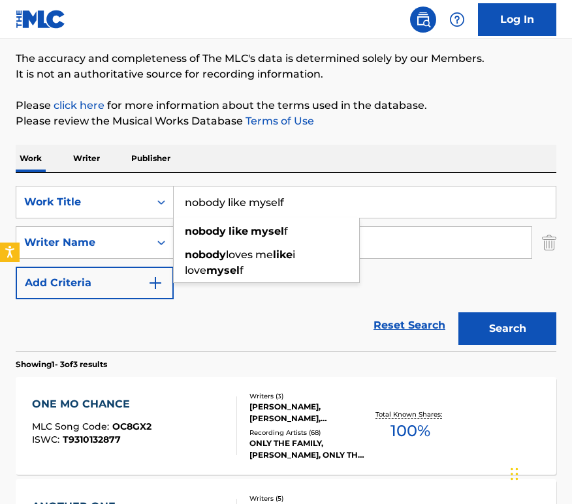
type input "nobody like myself"
click at [458, 313] on button "Search" at bounding box center [507, 329] width 98 height 33
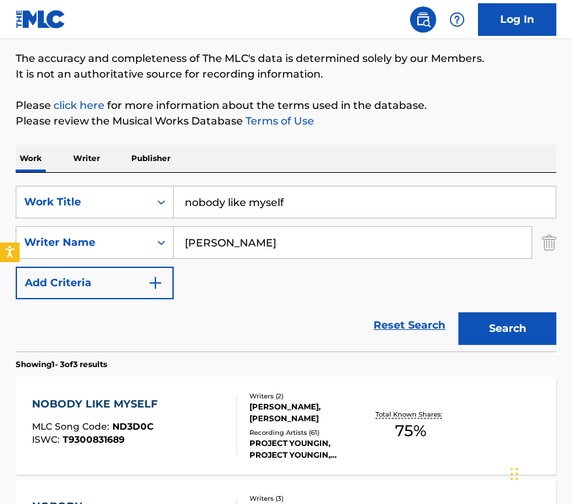
click at [177, 426] on div "NOBODY LIKE MYSELF MLC Song Code : ND3D0C ISWC : T9300831689" at bounding box center [135, 426] width 206 height 59
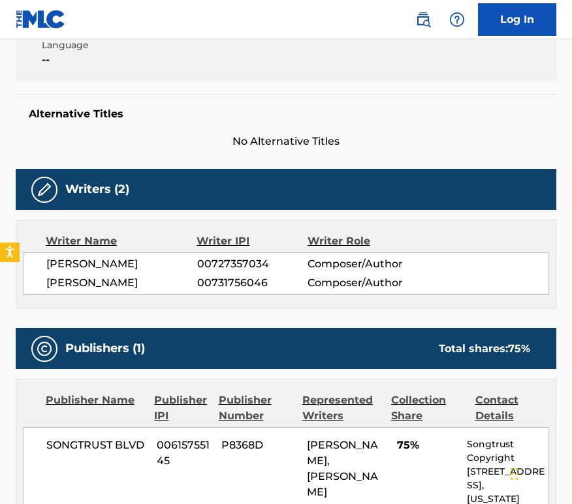
scroll to position [281, 0]
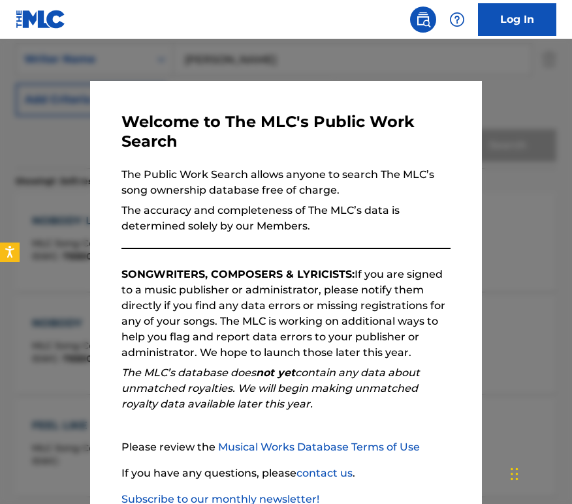
scroll to position [98, 0]
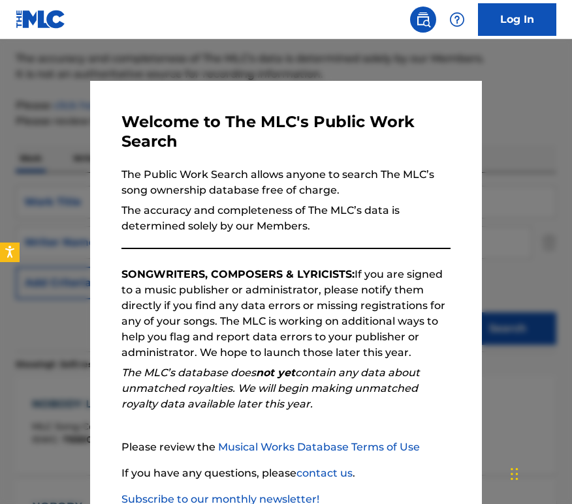
click at [48, 215] on div at bounding box center [286, 291] width 572 height 504
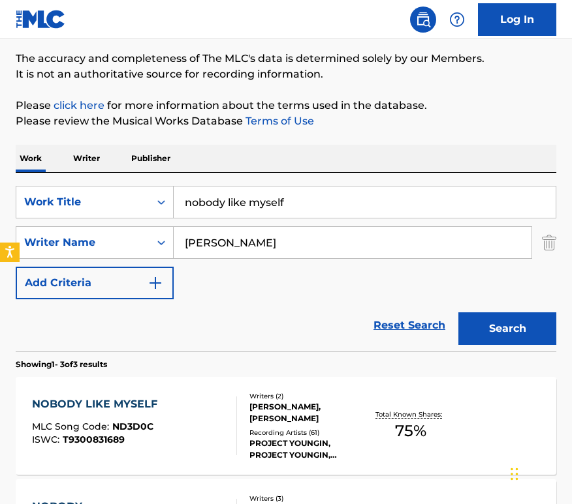
click at [305, 195] on input "nobody like myself" at bounding box center [365, 202] width 382 height 31
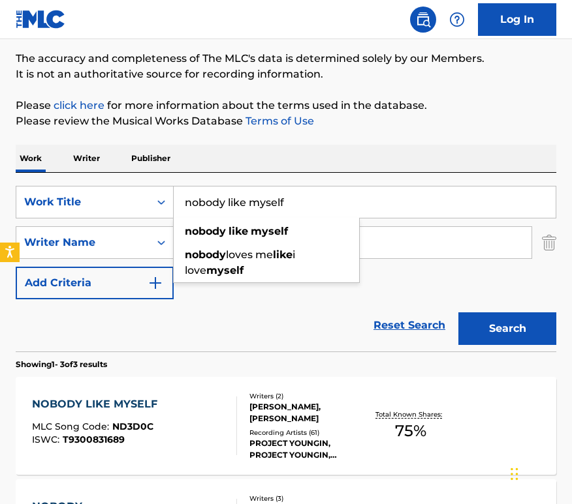
click at [305, 195] on input "nobody like myself" at bounding box center [365, 202] width 382 height 31
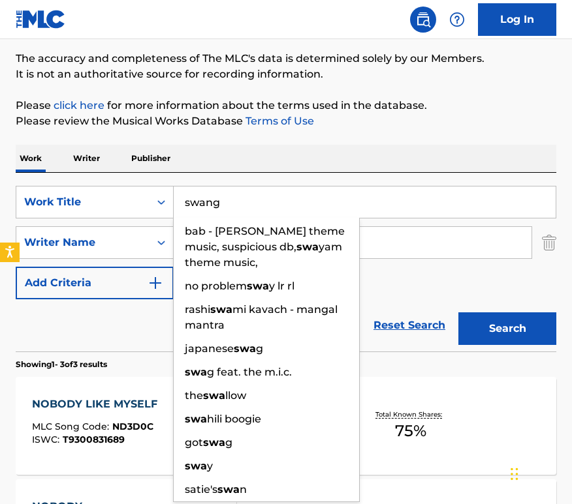
type input "swang"
click at [458, 313] on button "Search" at bounding box center [507, 329] width 98 height 33
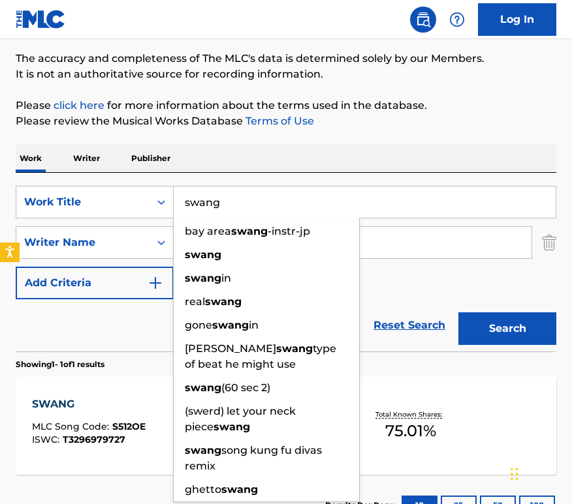
click at [438, 157] on div "Work Writer Publisher" at bounding box center [286, 158] width 540 height 27
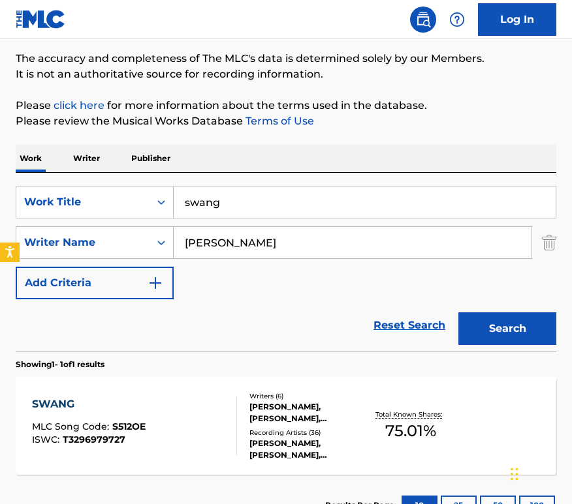
click at [165, 403] on div "SWANG MLC Song Code : S512OE ISWC : T3296979727" at bounding box center [135, 426] width 206 height 59
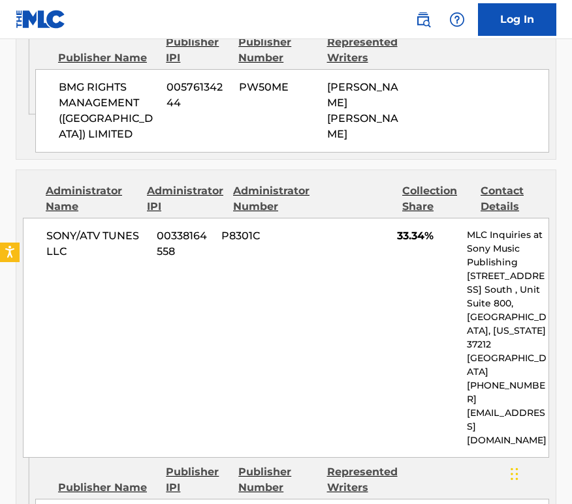
scroll to position [1951, 0]
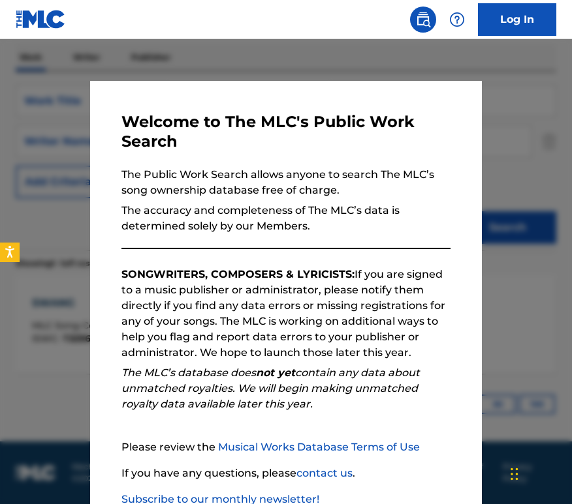
scroll to position [98, 0]
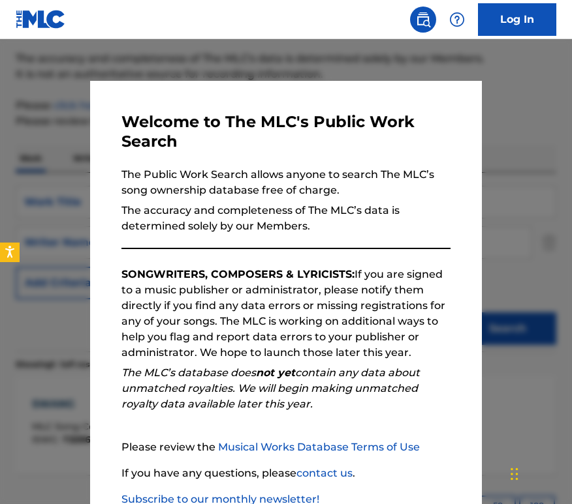
click at [64, 159] on div at bounding box center [286, 291] width 572 height 504
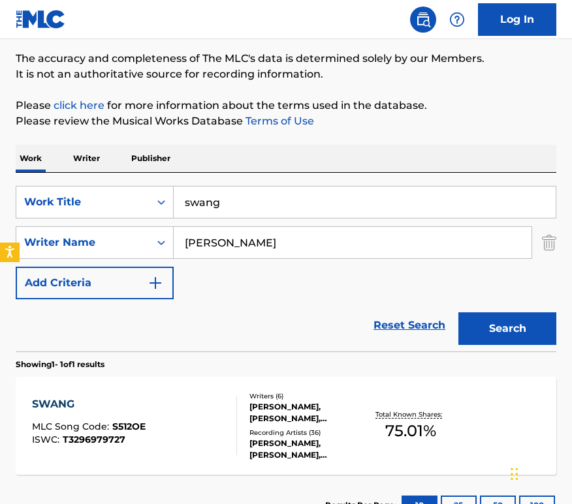
click at [288, 206] on input "swang" at bounding box center [365, 202] width 382 height 31
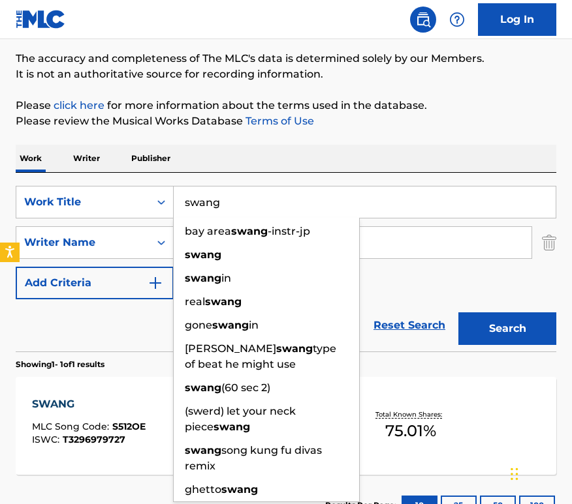
click at [288, 206] on input "swang" at bounding box center [365, 202] width 382 height 31
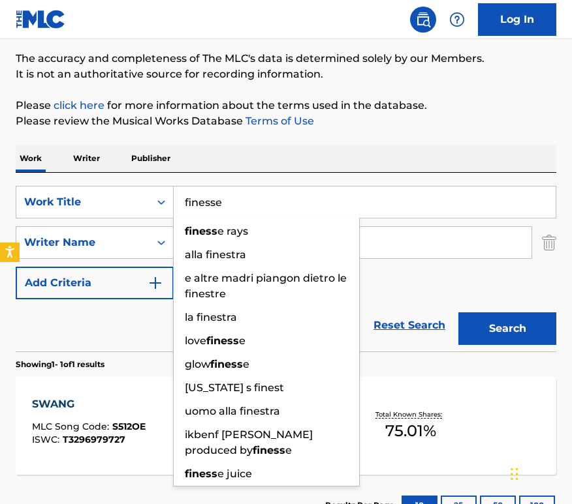
click at [458, 313] on button "Search" at bounding box center [507, 329] width 98 height 33
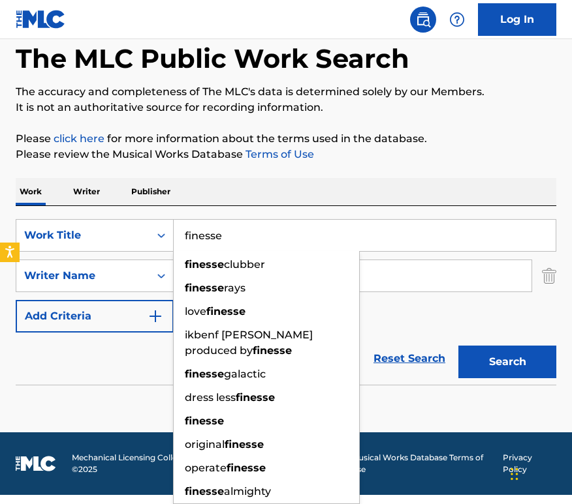
click at [433, 165] on div "The MLC Public Work Search The accuracy and completeness of The MLC's data is d…" at bounding box center [286, 216] width 572 height 419
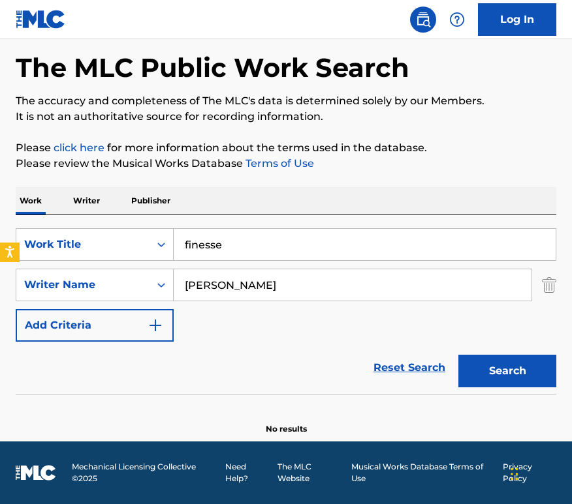
scroll to position [55, 0]
click at [513, 368] on button "Search" at bounding box center [507, 371] width 98 height 33
click at [318, 247] on input "finesse" at bounding box center [365, 244] width 382 height 31
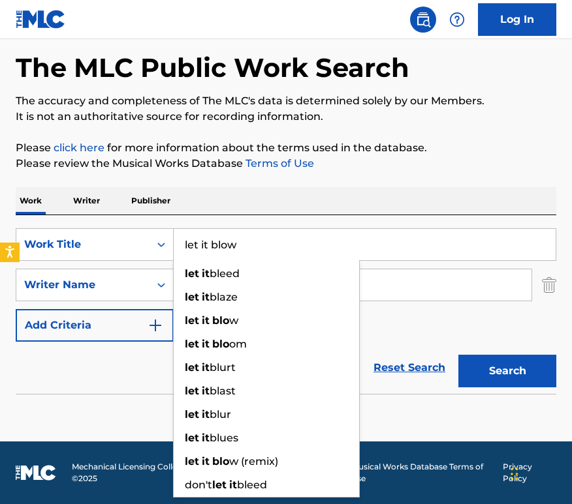
type input "let it blow"
click at [458, 355] on button "Search" at bounding box center [507, 371] width 98 height 33
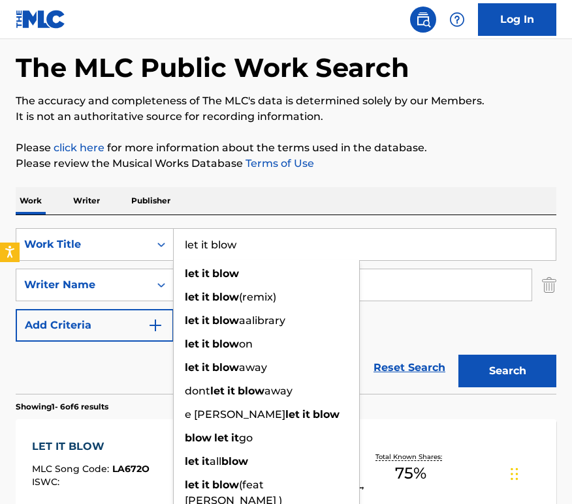
click at [494, 204] on div "Work Writer Publisher" at bounding box center [286, 200] width 540 height 27
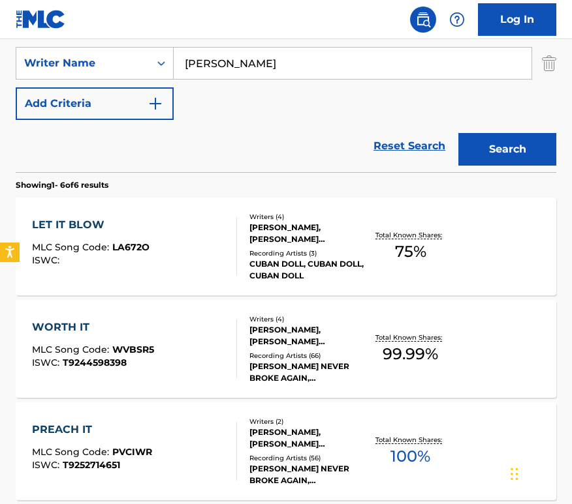
scroll to position [221, 0]
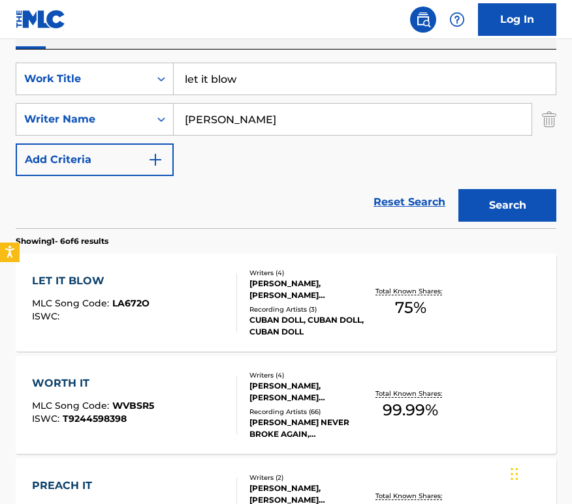
click at [169, 299] on div "LET IT BLOW MLC Song Code : LA672O ISWC :" at bounding box center [135, 302] width 206 height 59
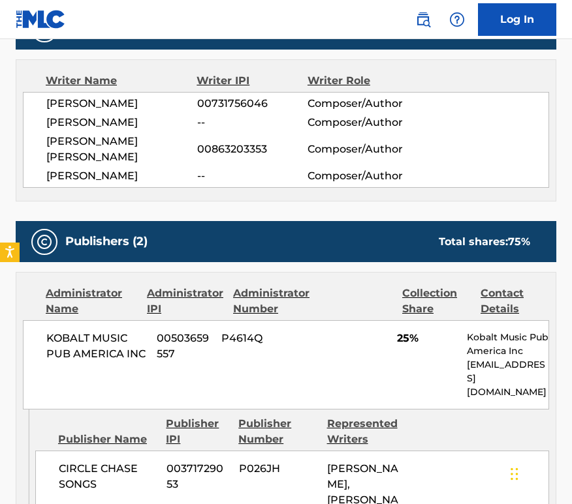
scroll to position [386, 0]
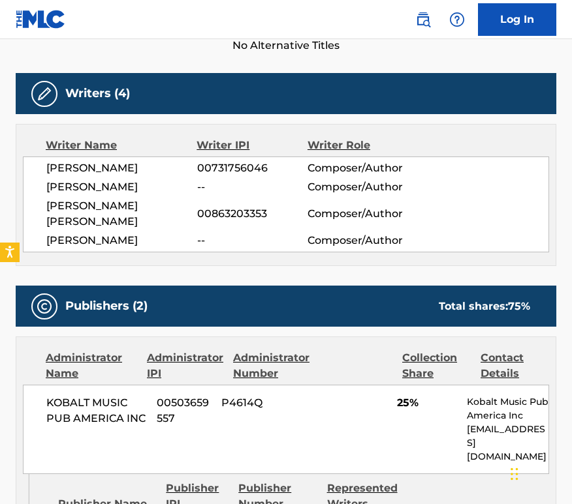
scroll to position [221, 0]
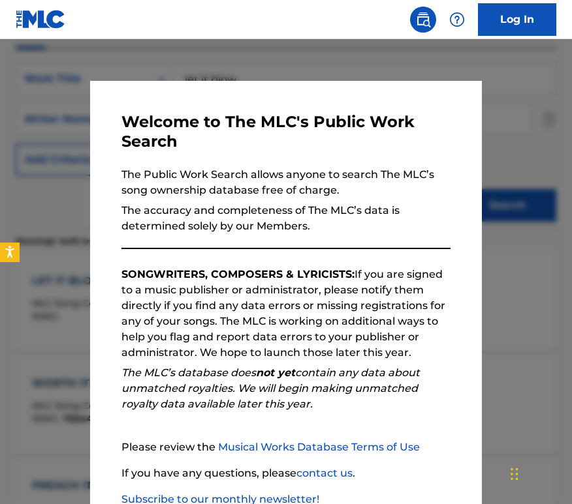
click at [63, 152] on div at bounding box center [286, 291] width 572 height 504
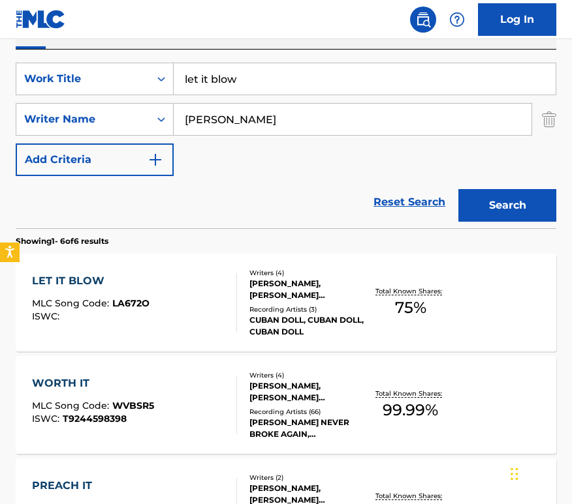
click at [283, 84] on input "let it blow" at bounding box center [365, 78] width 382 height 31
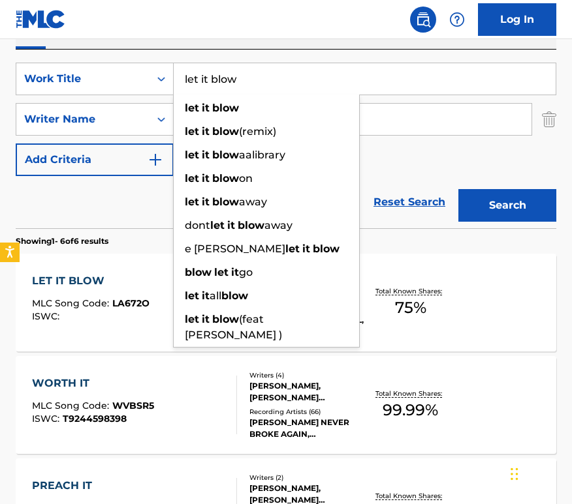
click at [283, 84] on input "let it blow" at bounding box center [365, 78] width 382 height 31
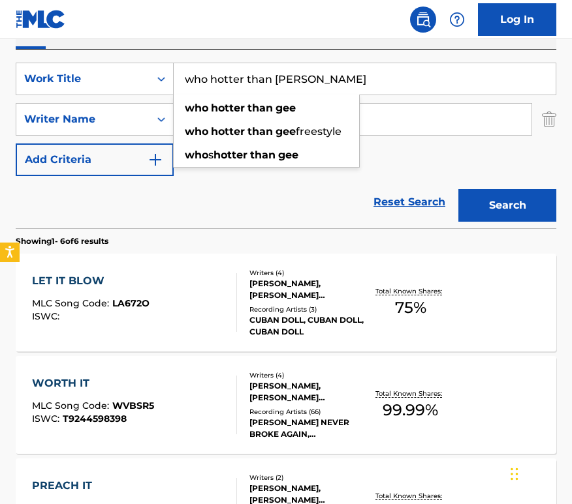
type input "who hotter than [PERSON_NAME]"
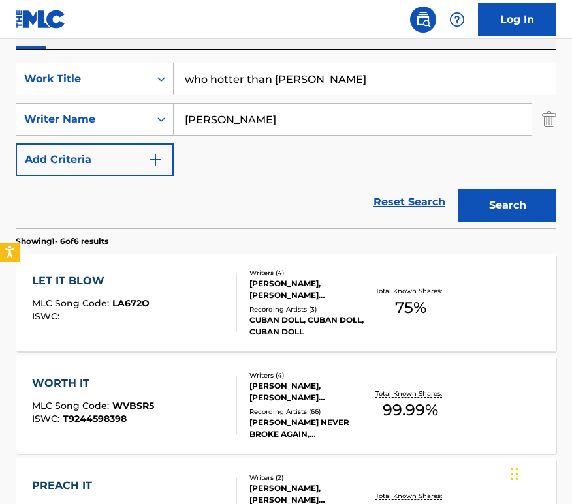
click at [356, 46] on div "Work Writer Publisher" at bounding box center [286, 35] width 540 height 27
click at [489, 203] on button "Search" at bounding box center [507, 205] width 98 height 33
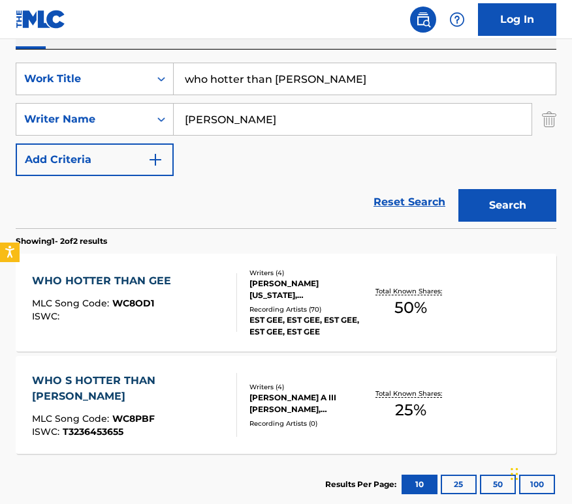
click at [83, 305] on span "MLC Song Code :" at bounding box center [72, 304] width 80 height 12
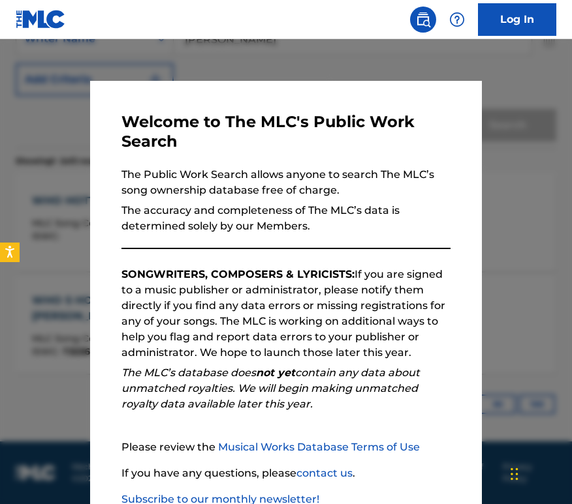
scroll to position [221, 0]
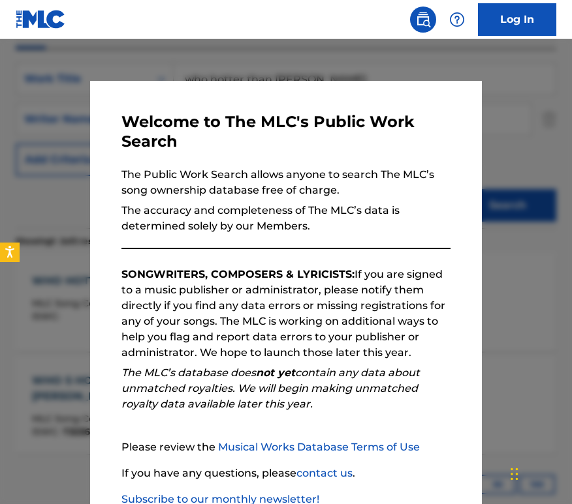
click at [37, 290] on div at bounding box center [286, 291] width 572 height 504
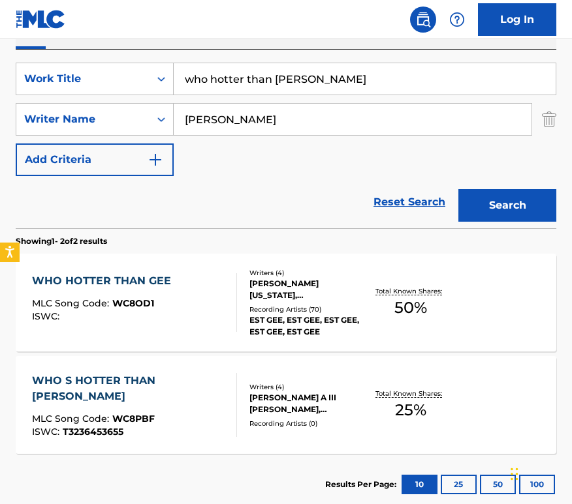
click at [178, 382] on div "WHO S HOTTER THAN [PERSON_NAME]" at bounding box center [129, 388] width 194 height 31
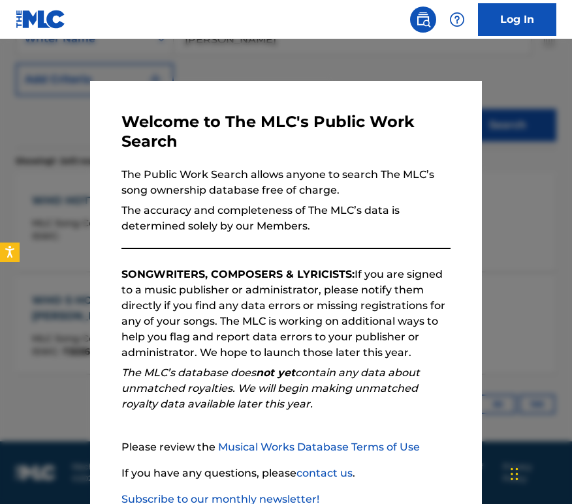
scroll to position [221, 0]
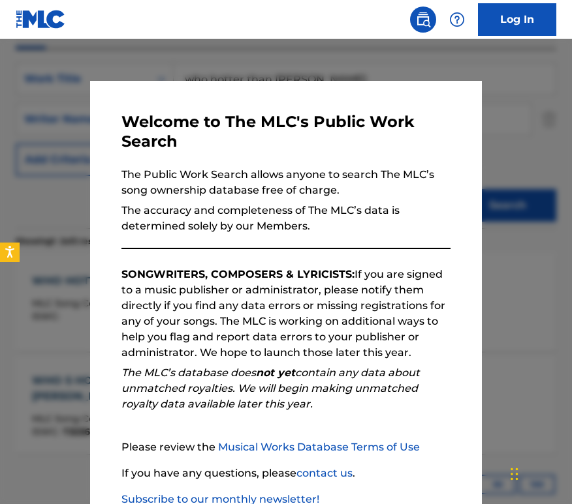
click at [57, 349] on div at bounding box center [286, 291] width 572 height 504
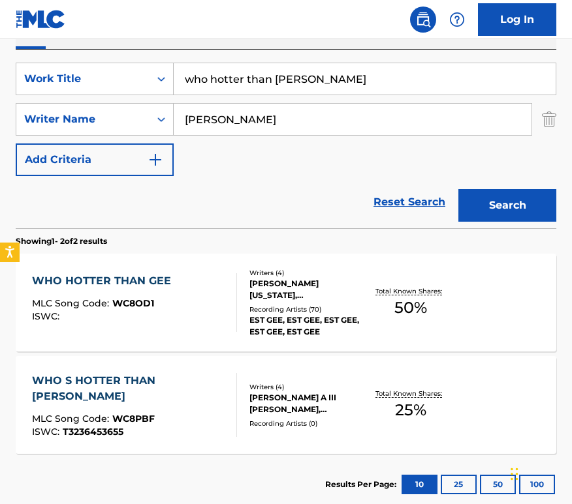
click at [314, 77] on input "who hotter than [PERSON_NAME]" at bounding box center [365, 78] width 382 height 31
type input "blood diamonds"
click at [458, 189] on button "Search" at bounding box center [507, 205] width 98 height 33
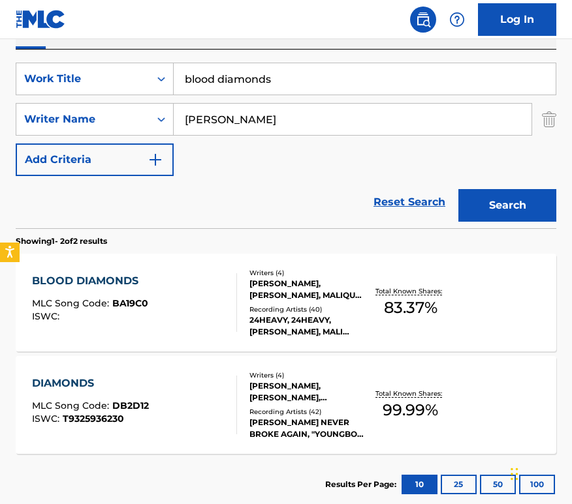
click at [116, 282] on div "BLOOD DIAMONDS" at bounding box center [90, 281] width 116 height 16
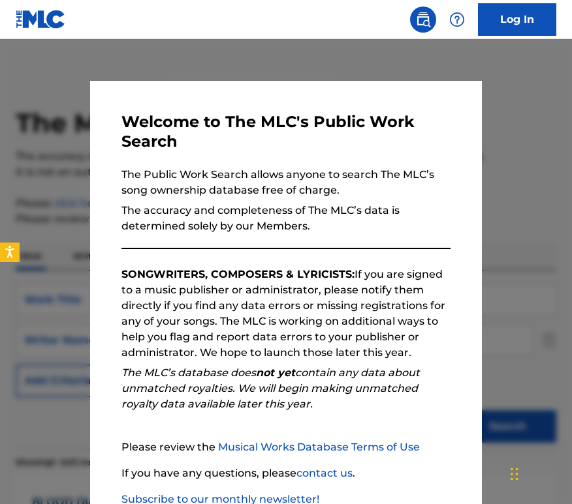
scroll to position [221, 0]
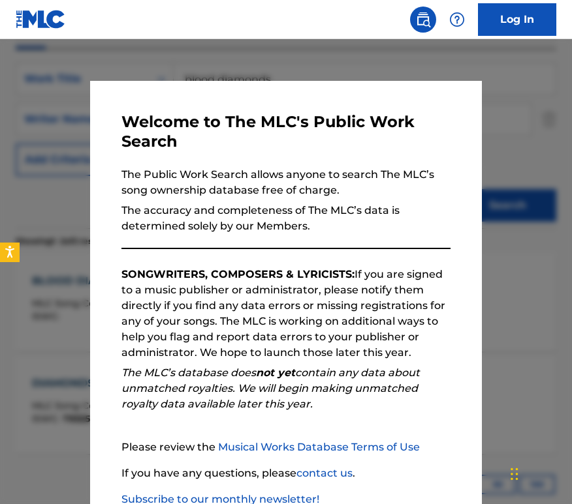
click at [55, 170] on div at bounding box center [286, 291] width 572 height 504
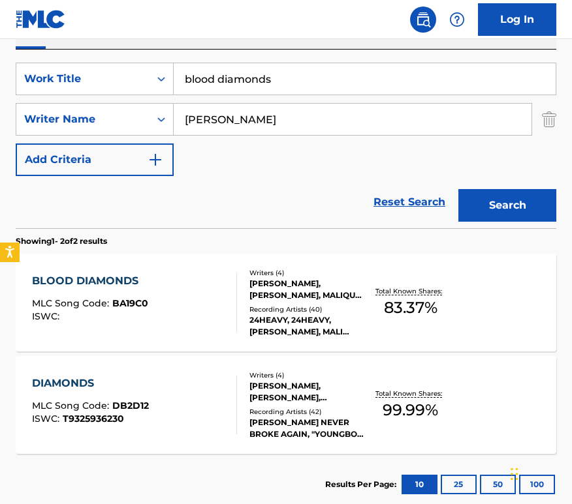
click at [318, 72] on input "blood diamonds" at bounding box center [365, 78] width 382 height 31
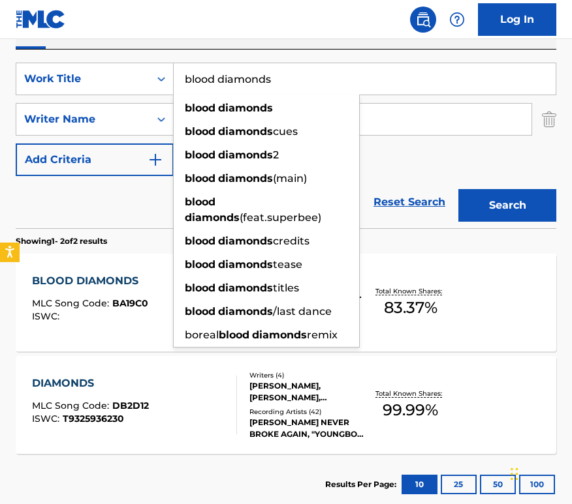
click at [318, 72] on input "blood diamonds" at bounding box center [365, 78] width 382 height 31
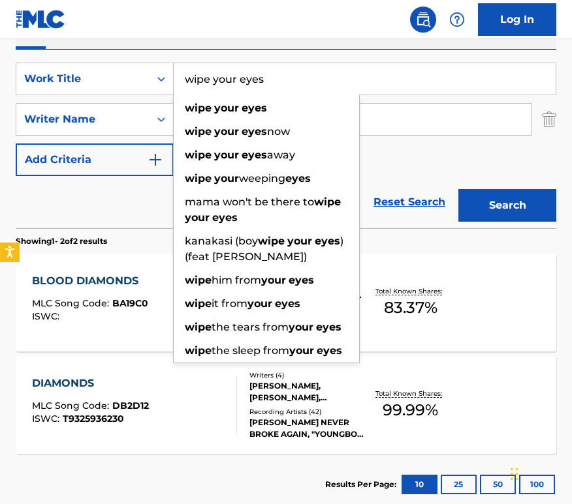
click at [458, 189] on button "Search" at bounding box center [507, 205] width 98 height 33
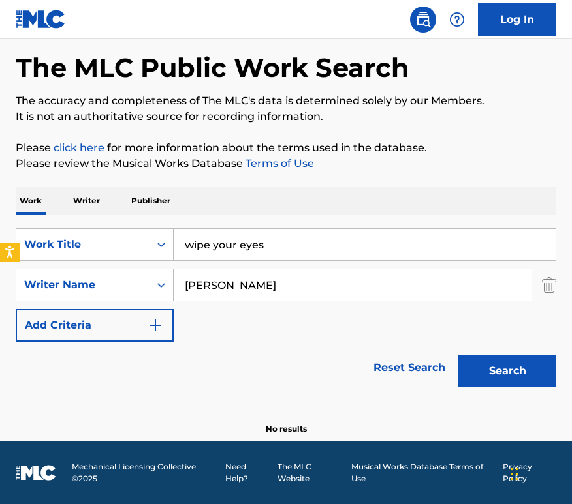
scroll to position [55, 0]
click at [404, 251] on input "wipe your eyes" at bounding box center [365, 244] width 382 height 31
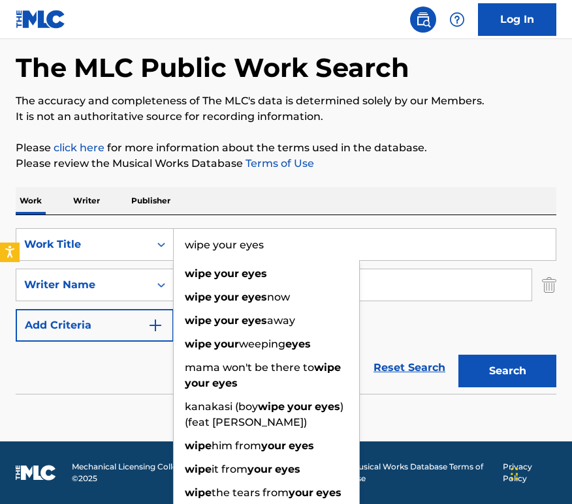
click at [404, 251] on input "wipe your eyes" at bounding box center [365, 244] width 382 height 31
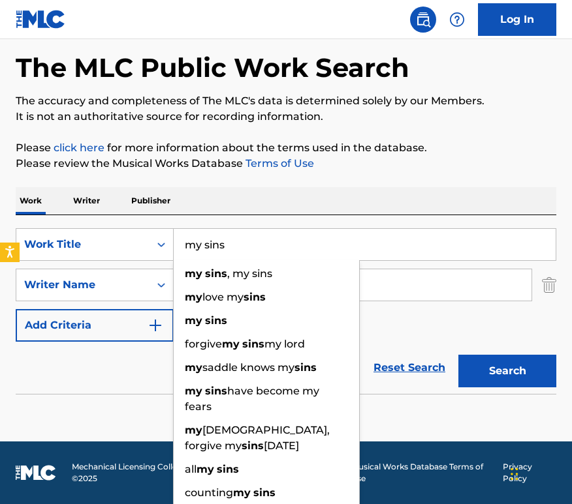
type input "my sins"
click at [482, 194] on div "Work Writer Publisher" at bounding box center [286, 200] width 540 height 27
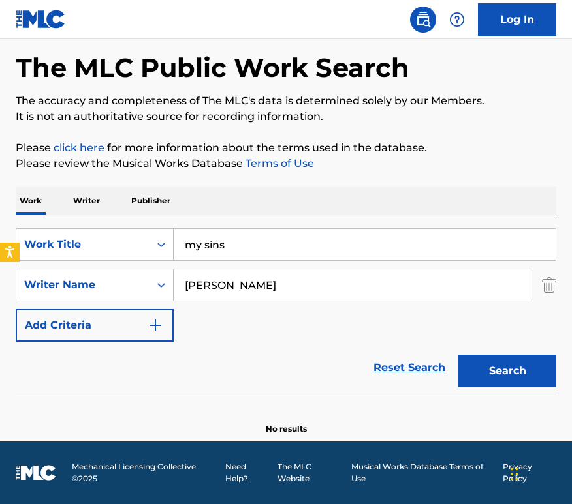
click at [515, 371] on button "Search" at bounding box center [507, 371] width 98 height 33
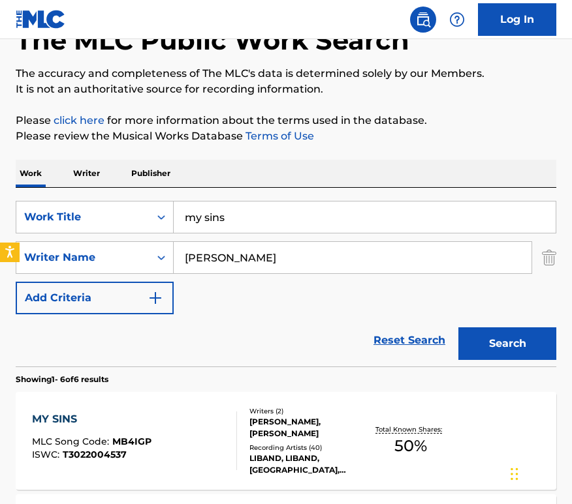
scroll to position [97, 0]
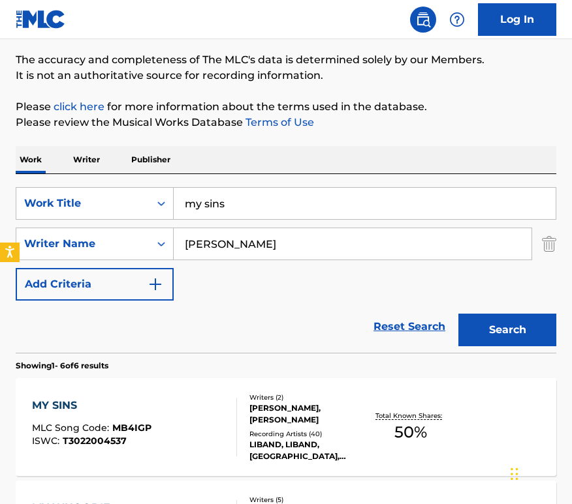
click at [178, 423] on div "MY SINS MLC Song Code : MB4IGP ISWC : T3022004537" at bounding box center [135, 427] width 206 height 59
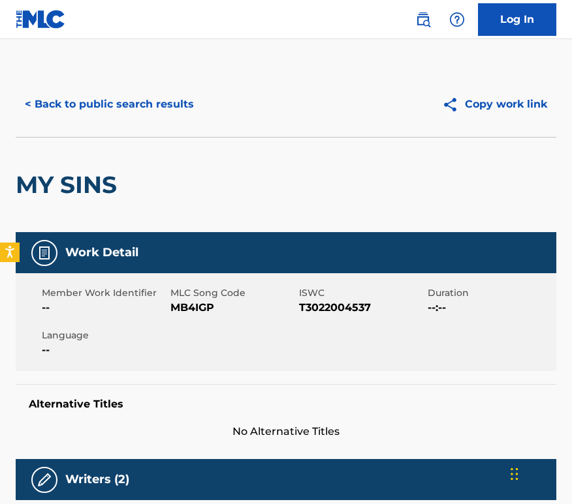
scroll to position [97, 0]
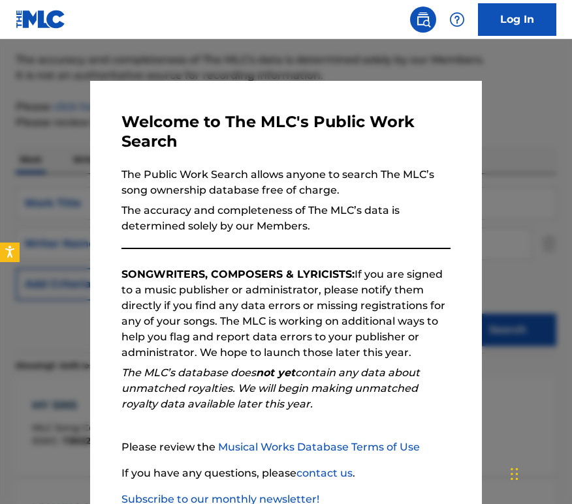
click at [32, 147] on div at bounding box center [286, 291] width 572 height 504
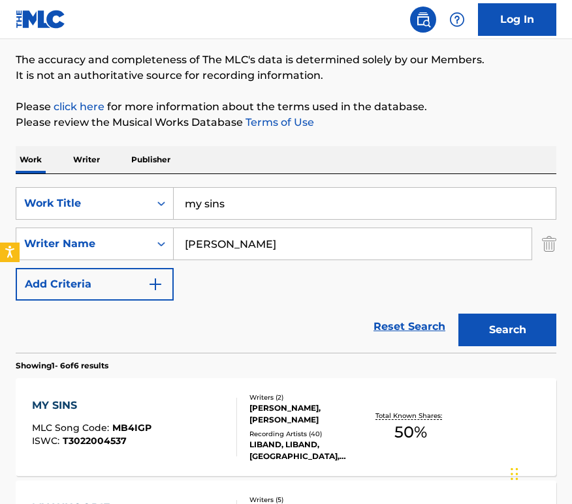
click at [294, 198] on input "my sins" at bounding box center [365, 203] width 382 height 31
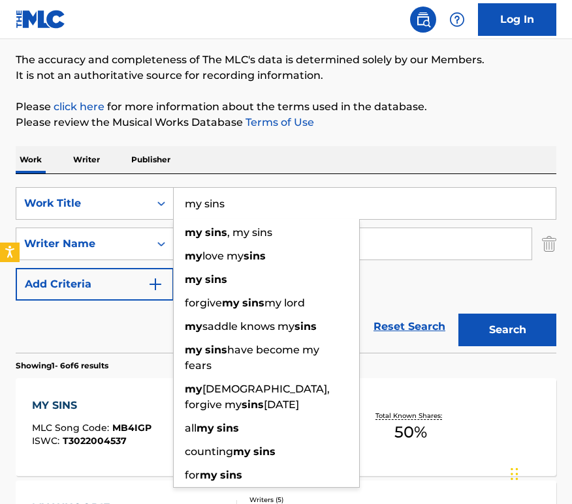
click at [294, 198] on input "my sins" at bounding box center [365, 203] width 382 height 31
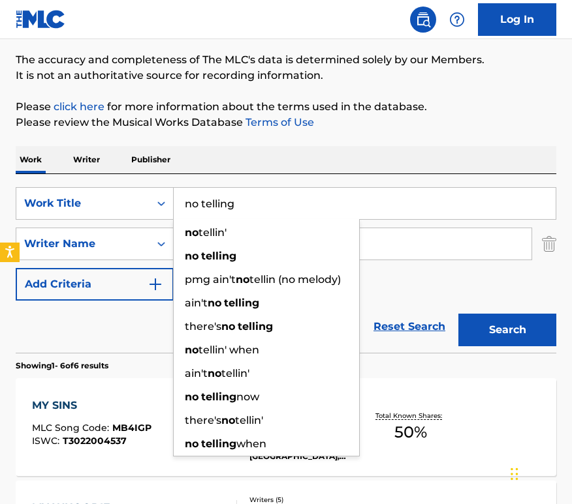
type input "no telling"
click at [458, 314] on button "Search" at bounding box center [507, 330] width 98 height 33
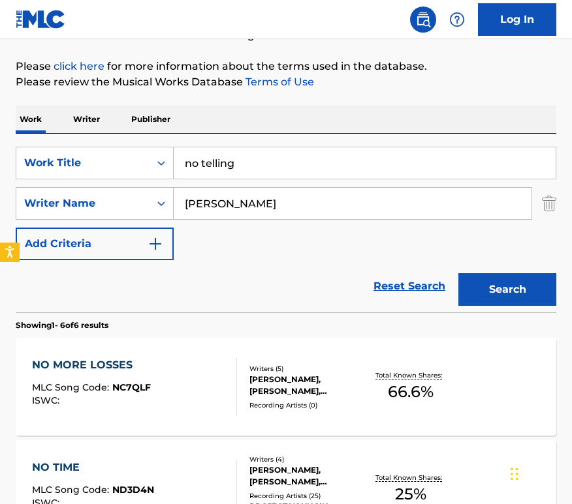
scroll to position [117, 0]
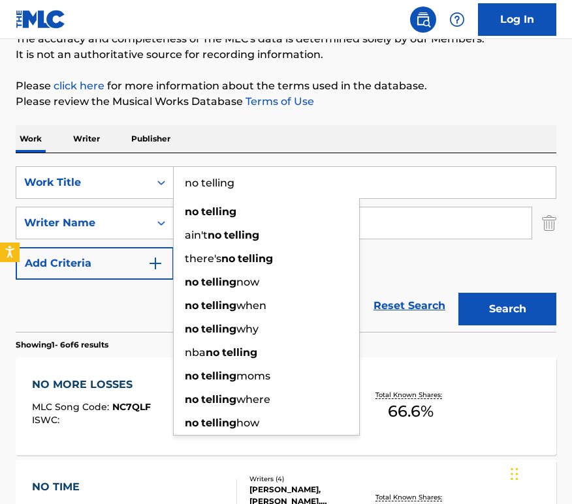
click at [120, 390] on div "NO MORE LOSSES" at bounding box center [91, 385] width 119 height 16
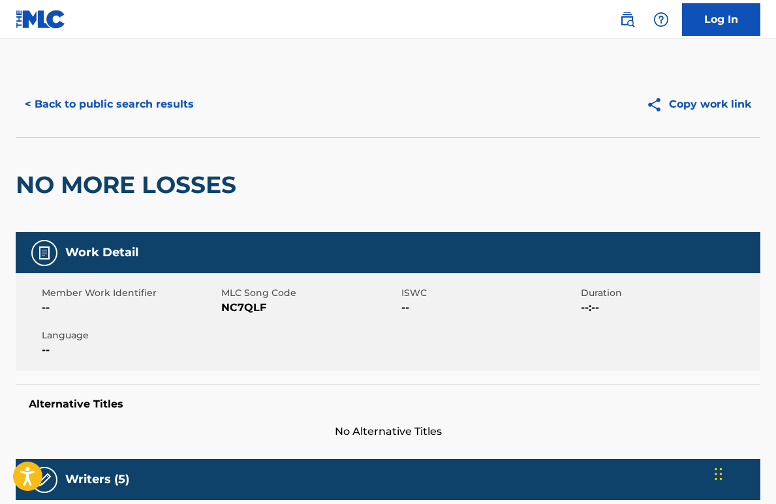
click at [108, 97] on button "< Back to public search results" at bounding box center [109, 104] width 187 height 33
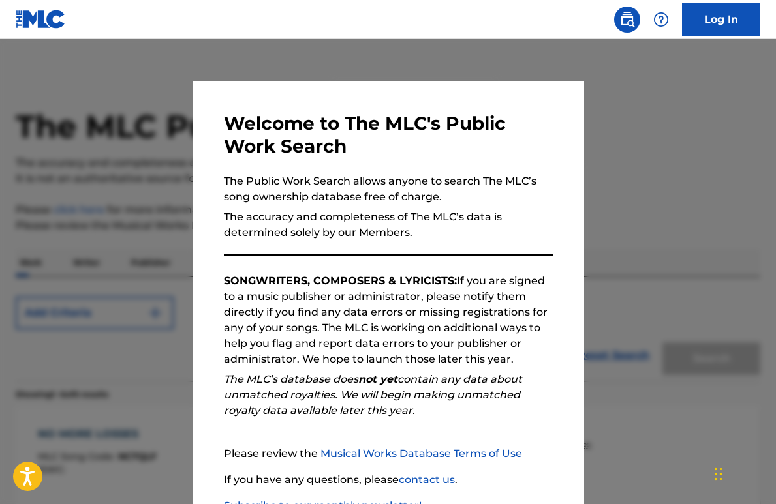
scroll to position [117, 0]
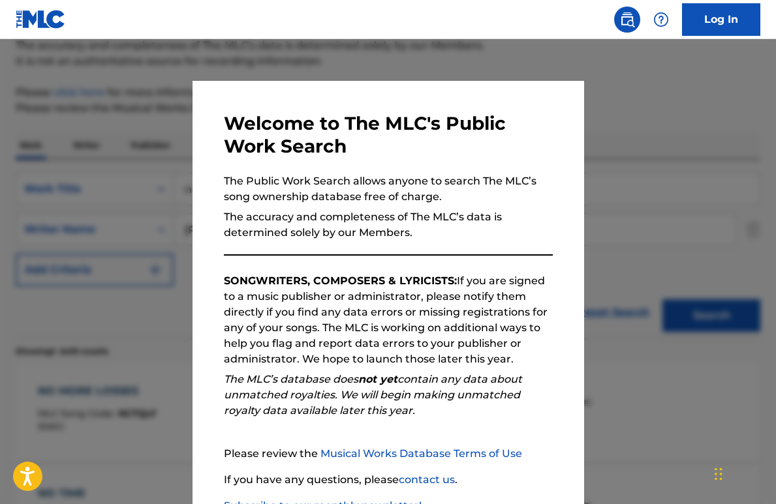
click at [55, 142] on div at bounding box center [388, 291] width 776 height 504
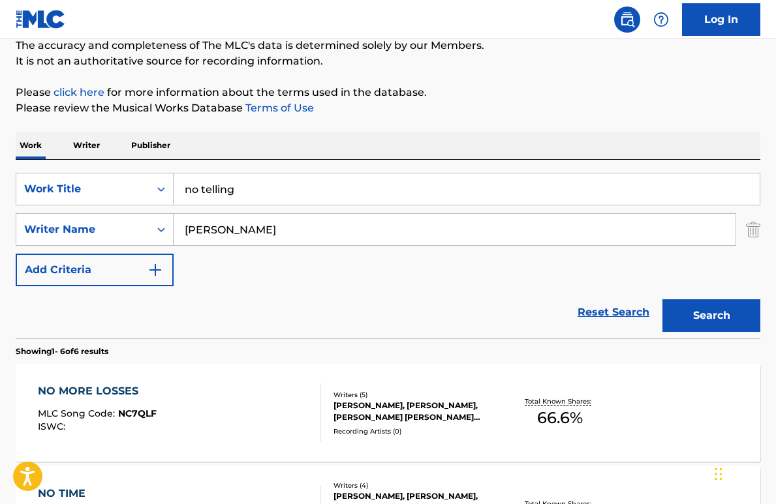
click at [341, 197] on input "no telling" at bounding box center [467, 189] width 586 height 31
type input "n"
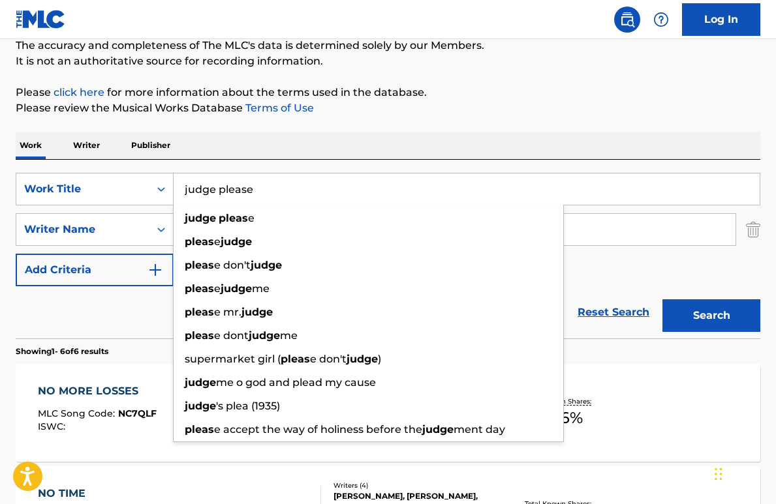
type input "judge please"
click at [582, 299] on button "Search" at bounding box center [711, 315] width 98 height 33
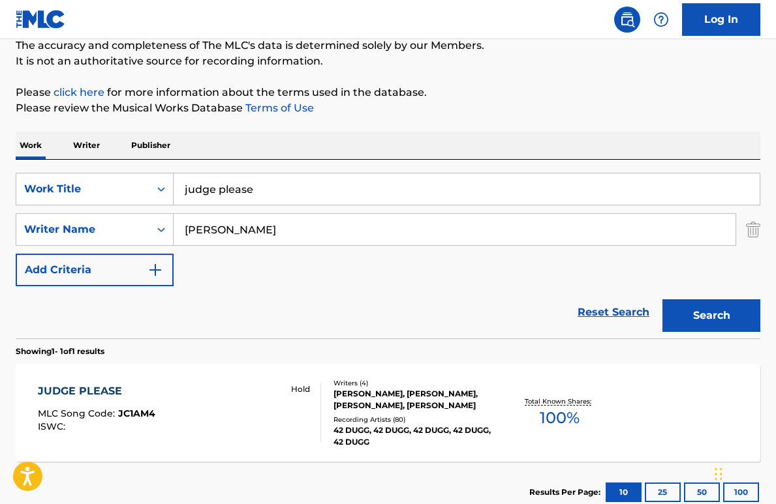
click at [107, 393] on div "JUDGE PLEASE" at bounding box center [96, 392] width 117 height 16
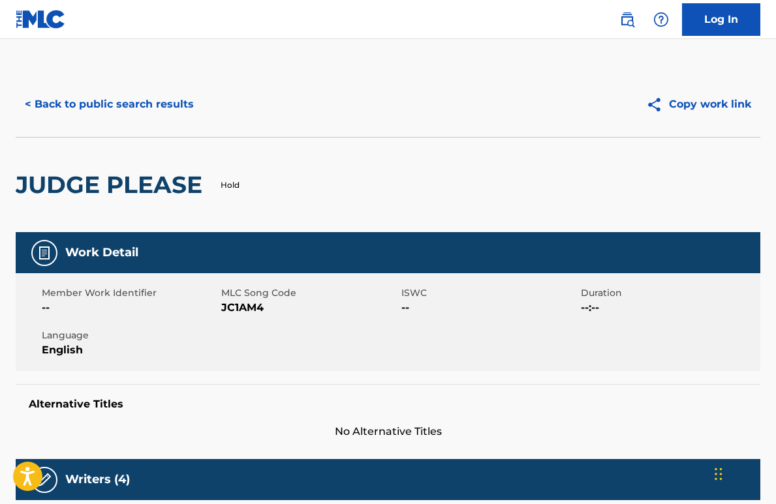
click at [172, 104] on button "< Back to public search results" at bounding box center [109, 104] width 187 height 33
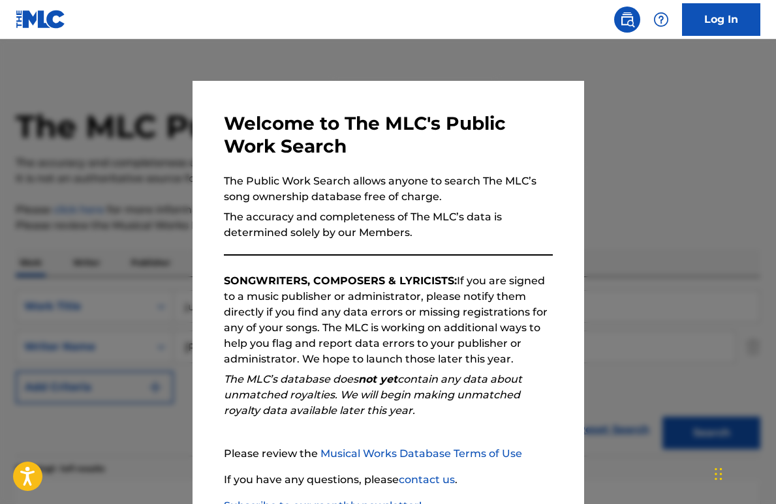
click at [134, 174] on div at bounding box center [388, 291] width 776 height 504
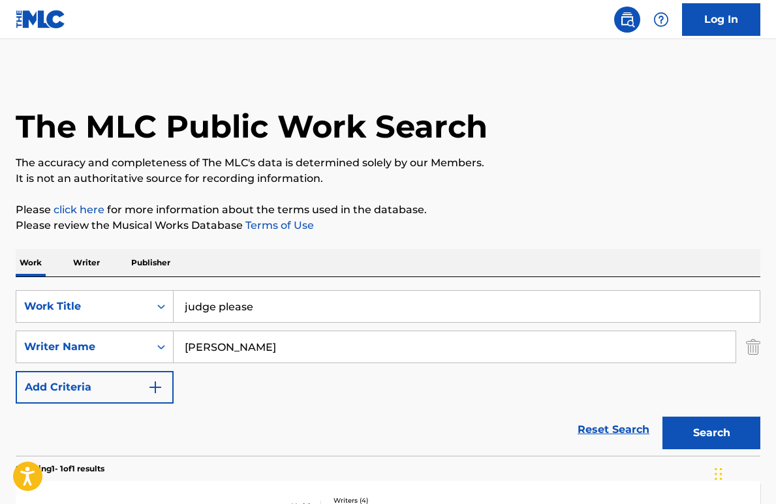
click at [314, 314] on input "judge please" at bounding box center [467, 306] width 586 height 31
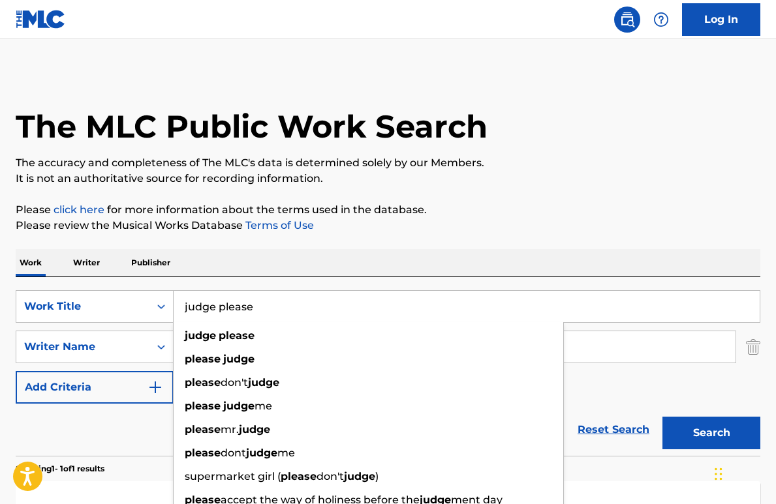
click at [398, 307] on input "judge please" at bounding box center [467, 306] width 586 height 31
click at [399, 307] on input "judge please" at bounding box center [467, 306] width 586 height 31
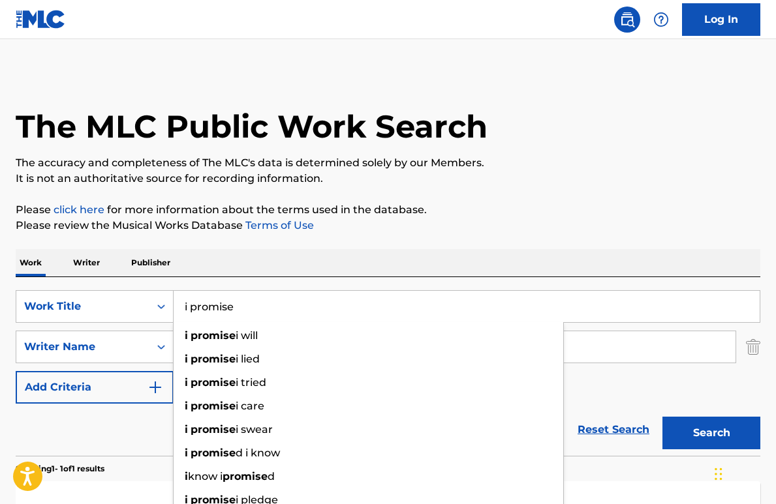
click at [510, 209] on p "Please click here for more information about the terms used in the database." at bounding box center [388, 210] width 744 height 16
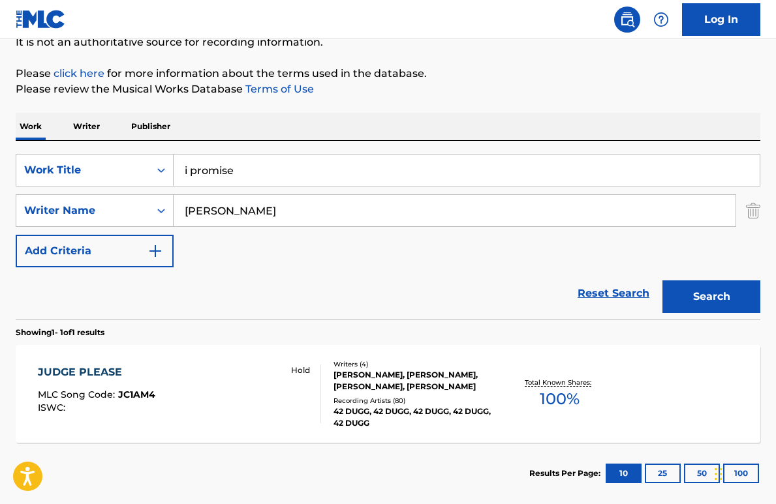
click at [582, 290] on button "Search" at bounding box center [711, 297] width 98 height 33
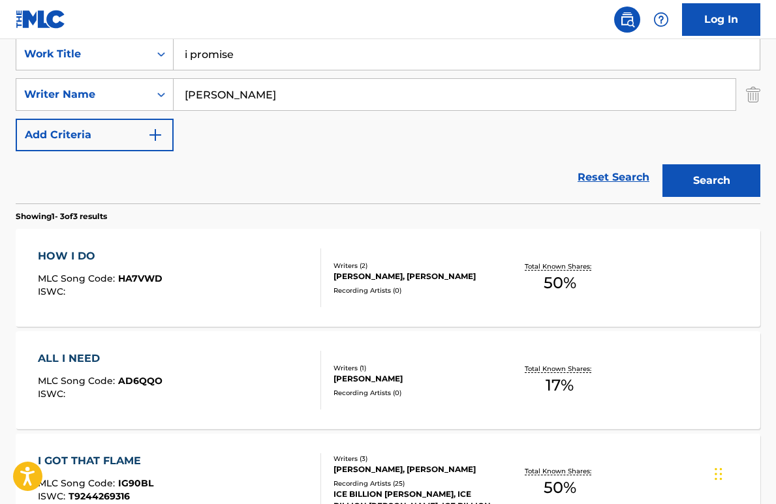
scroll to position [244, 0]
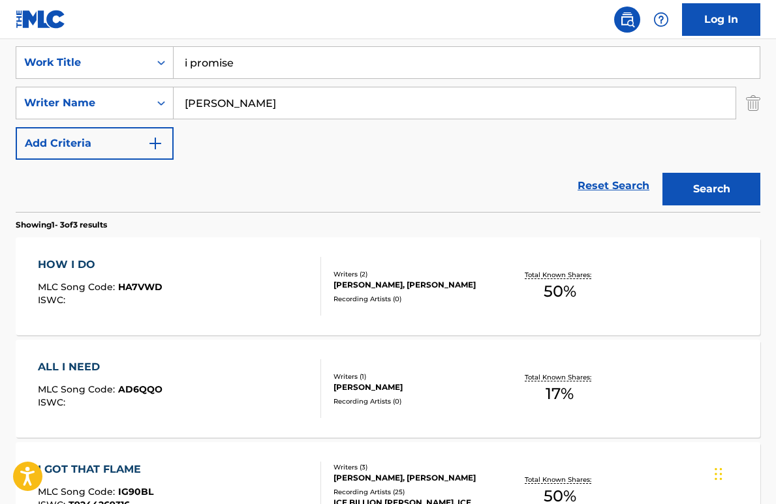
click at [293, 72] on input "i promise" at bounding box center [467, 62] width 586 height 31
click at [292, 72] on input "i promise" at bounding box center [467, 62] width 586 height 31
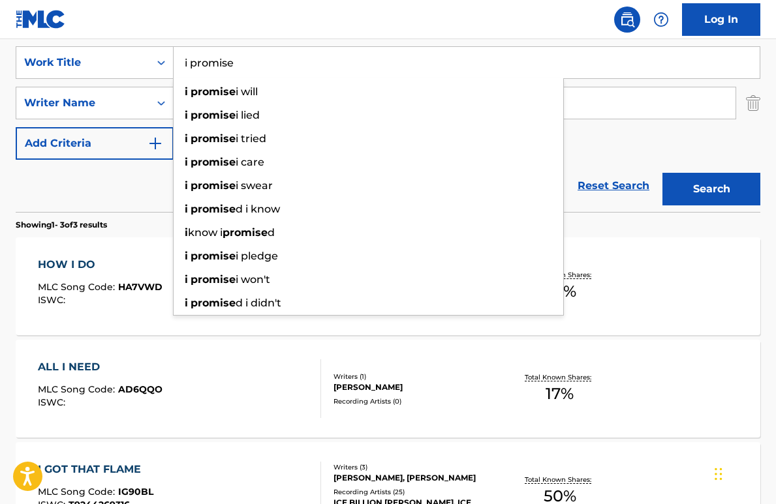
click at [292, 72] on input "i promise" at bounding box center [467, 62] width 586 height 31
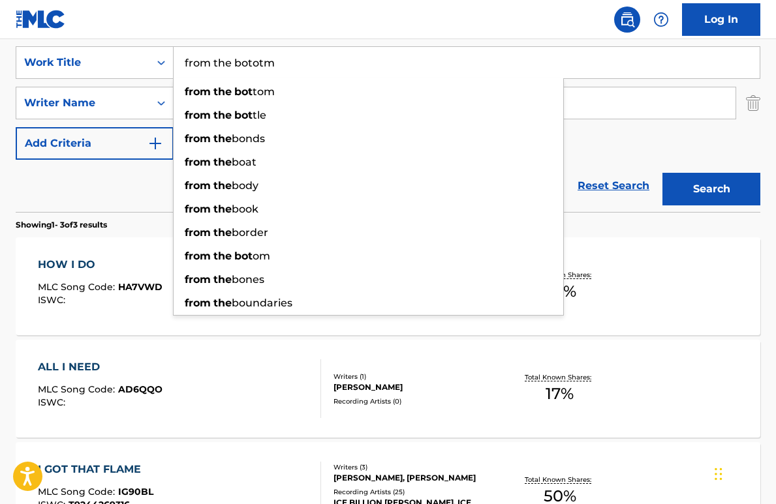
click at [582, 173] on button "Search" at bounding box center [711, 189] width 98 height 33
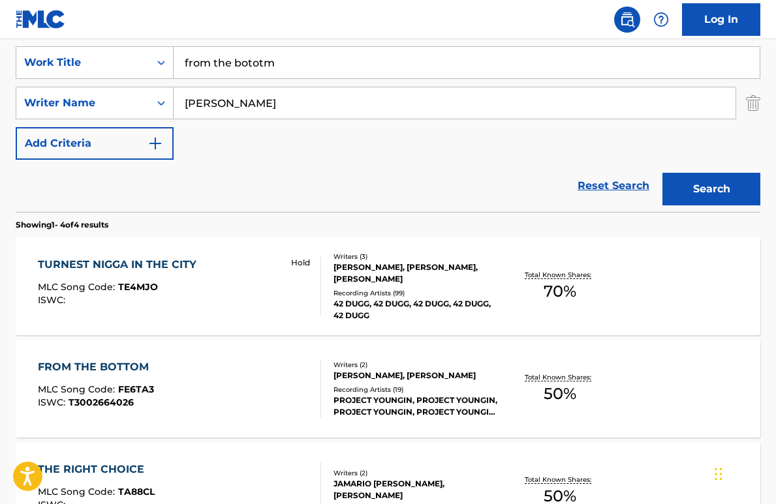
click at [282, 71] on input "from the bototm" at bounding box center [467, 62] width 586 height 31
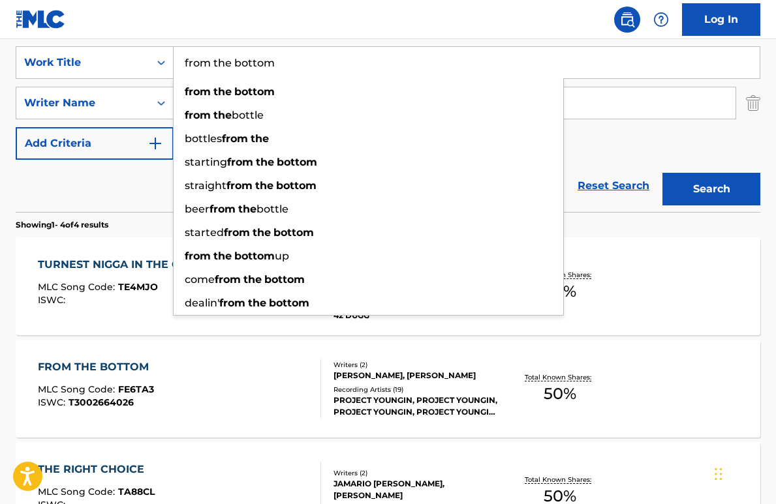
type input "from the bottom"
click at [582, 173] on button "Search" at bounding box center [711, 189] width 98 height 33
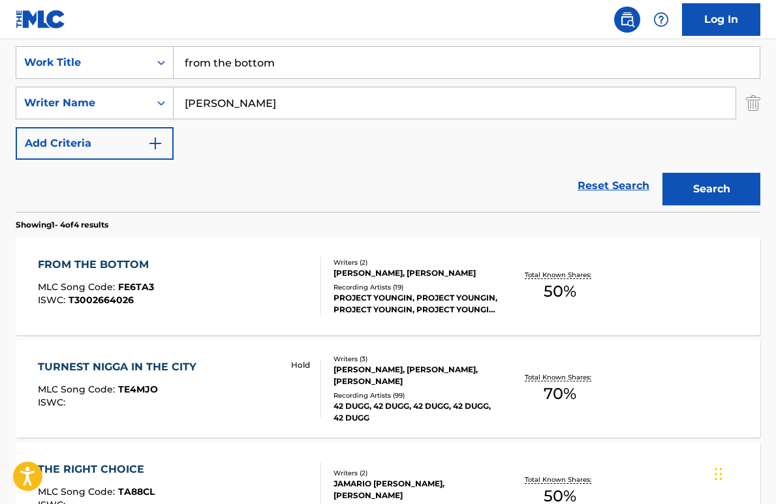
click at [149, 283] on span "FE6TA3" at bounding box center [136, 287] width 36 height 12
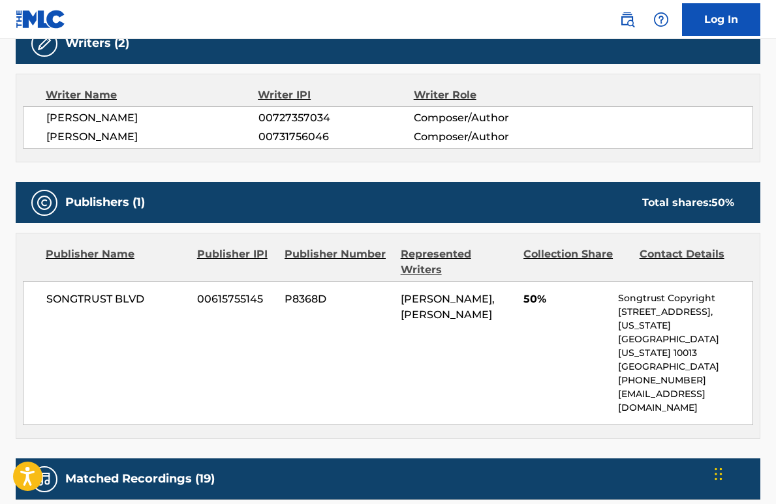
scroll to position [168, 0]
